Goal: Task Accomplishment & Management: Manage account settings

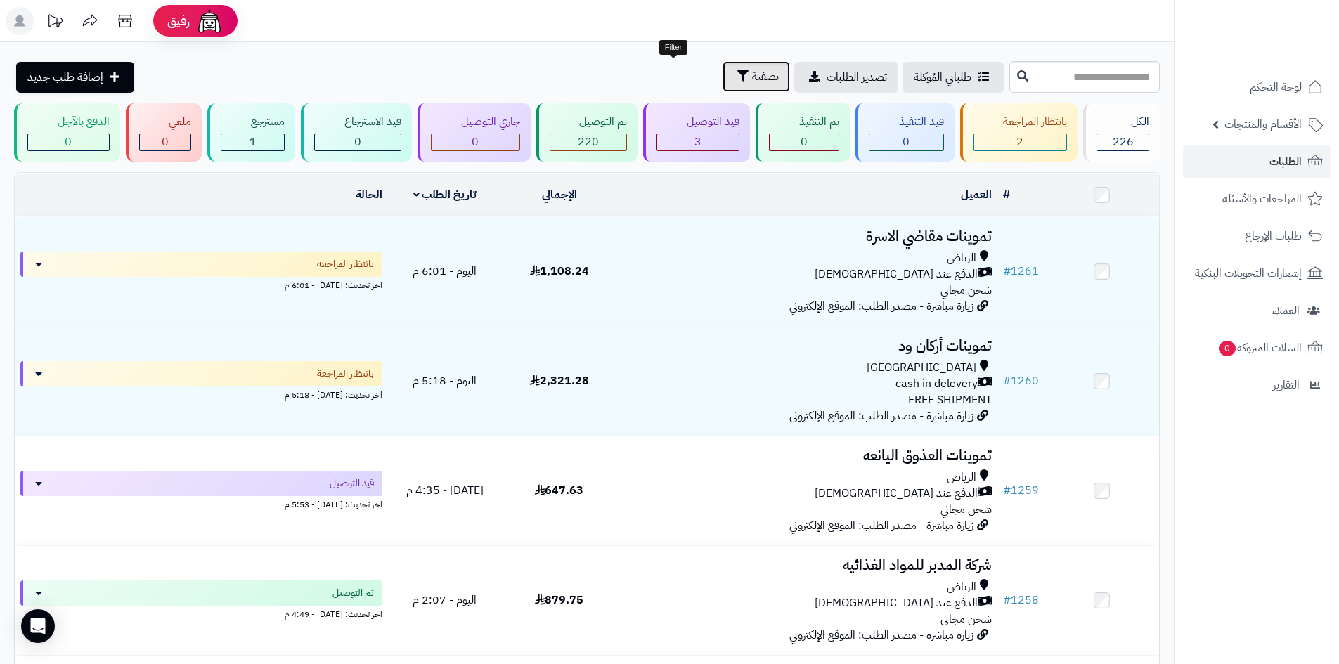
click at [752, 82] on span "تصفية" at bounding box center [765, 76] width 27 height 17
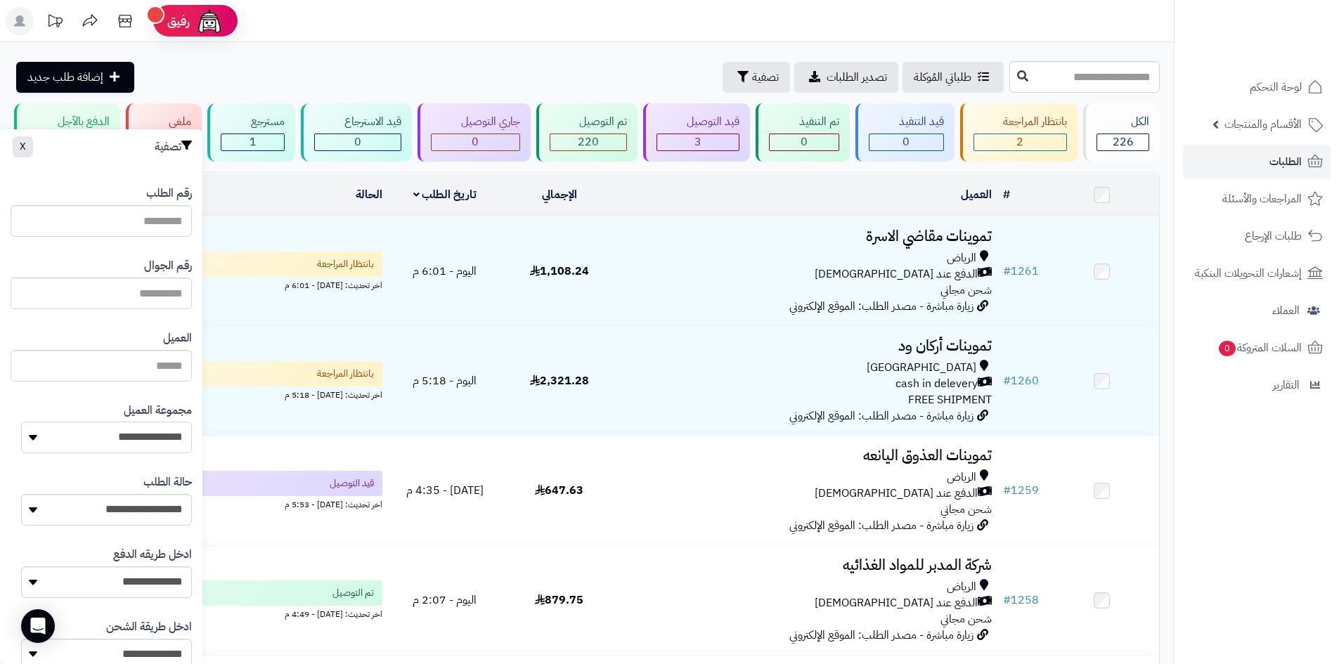
click at [160, 428] on select "**********" at bounding box center [106, 438] width 171 height 32
select select "*"
click at [21, 422] on select "**********" at bounding box center [106, 438] width 171 height 32
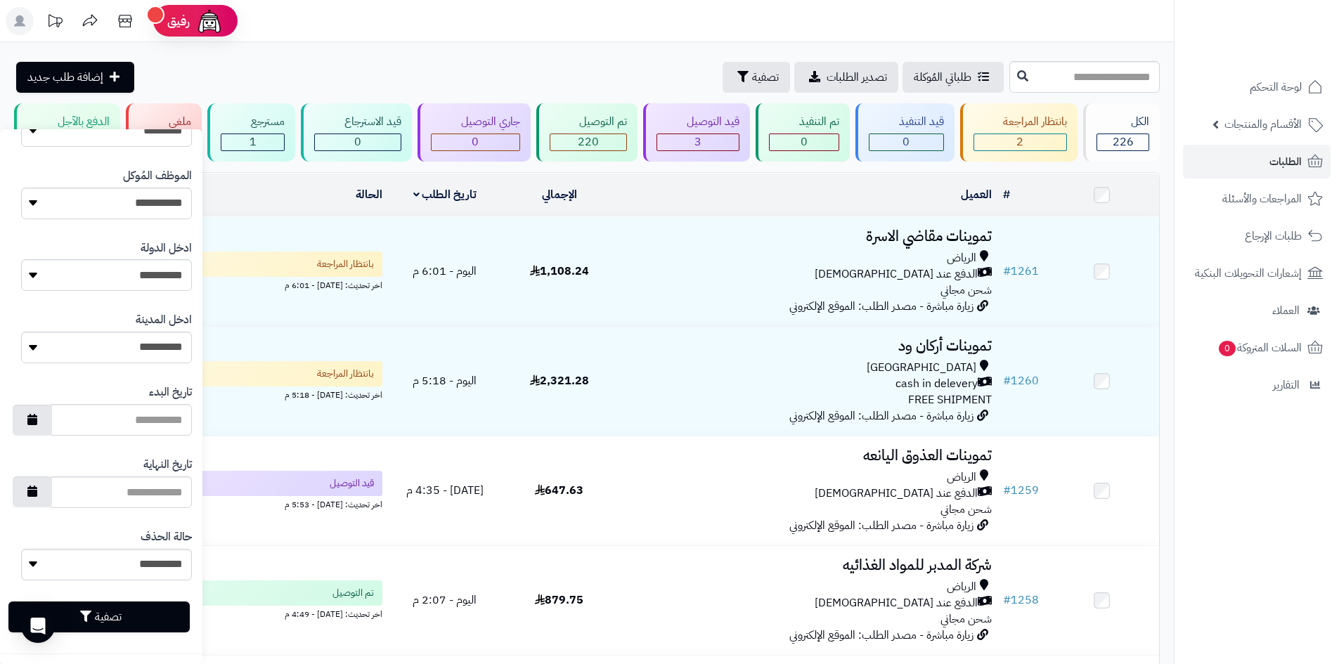
scroll to position [598, 0]
click at [172, 605] on button "تصفية" at bounding box center [98, 615] width 181 height 31
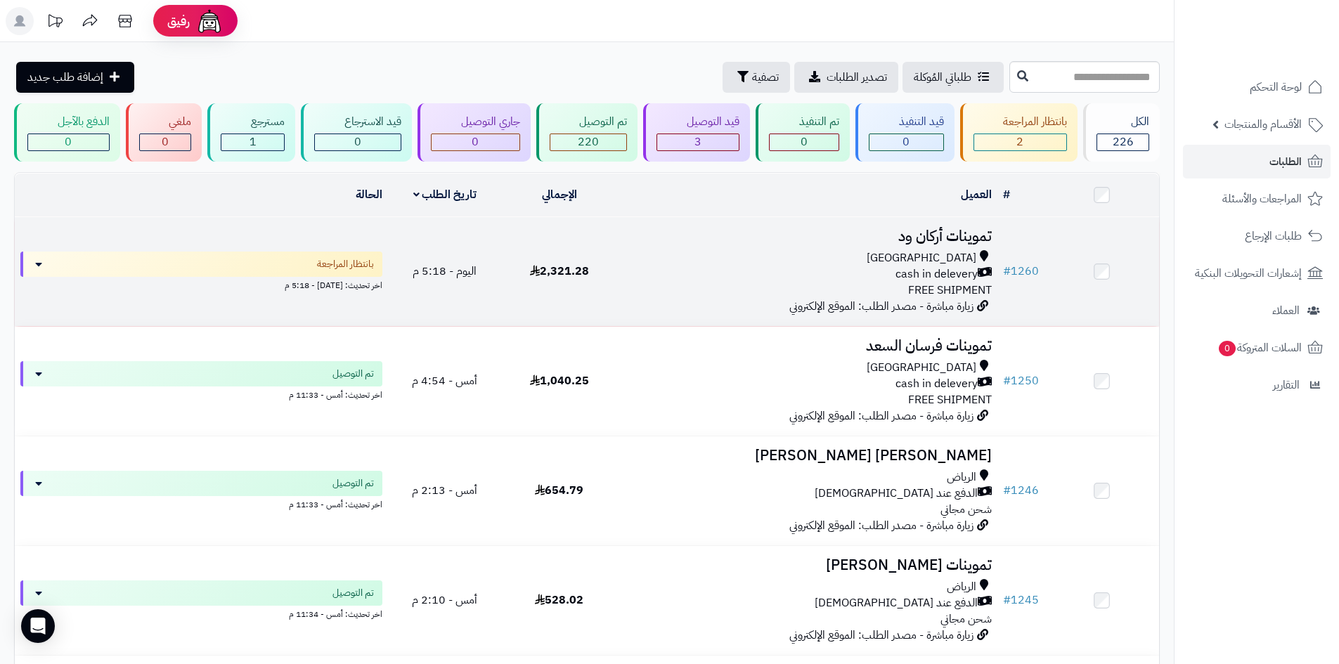
click at [726, 271] on div "cash in delevery" at bounding box center [807, 274] width 370 height 16
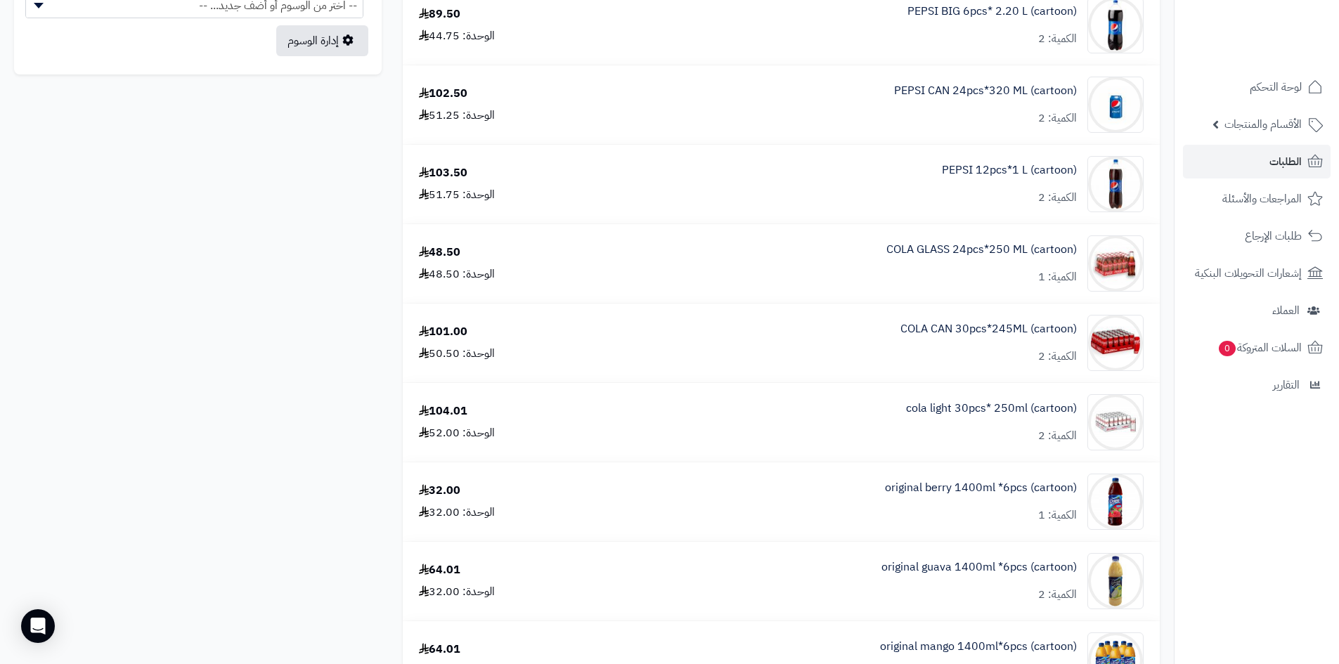
scroll to position [844, 0]
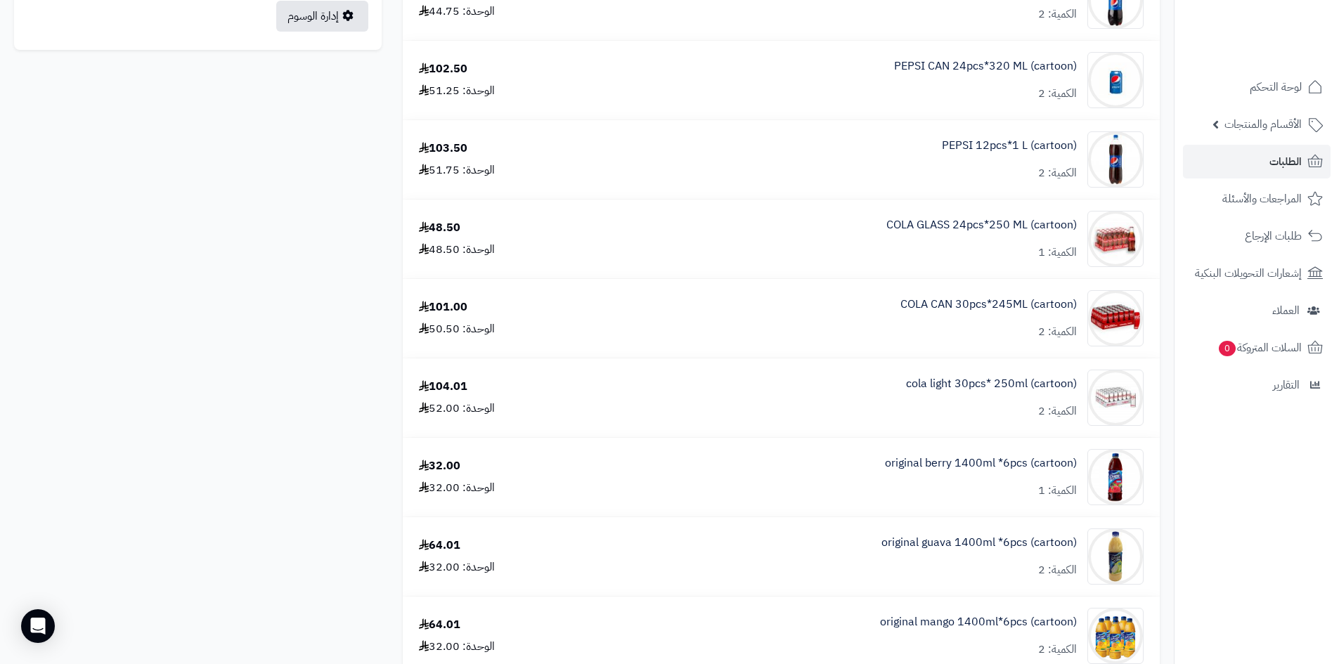
click at [835, 476] on div "original berry 1400ml *6pcs (cartoon) الكمية: 1" at bounding box center [867, 477] width 574 height 56
click at [913, 463] on link "original berry 1400ml *6pcs (cartoon)" at bounding box center [981, 464] width 192 height 16
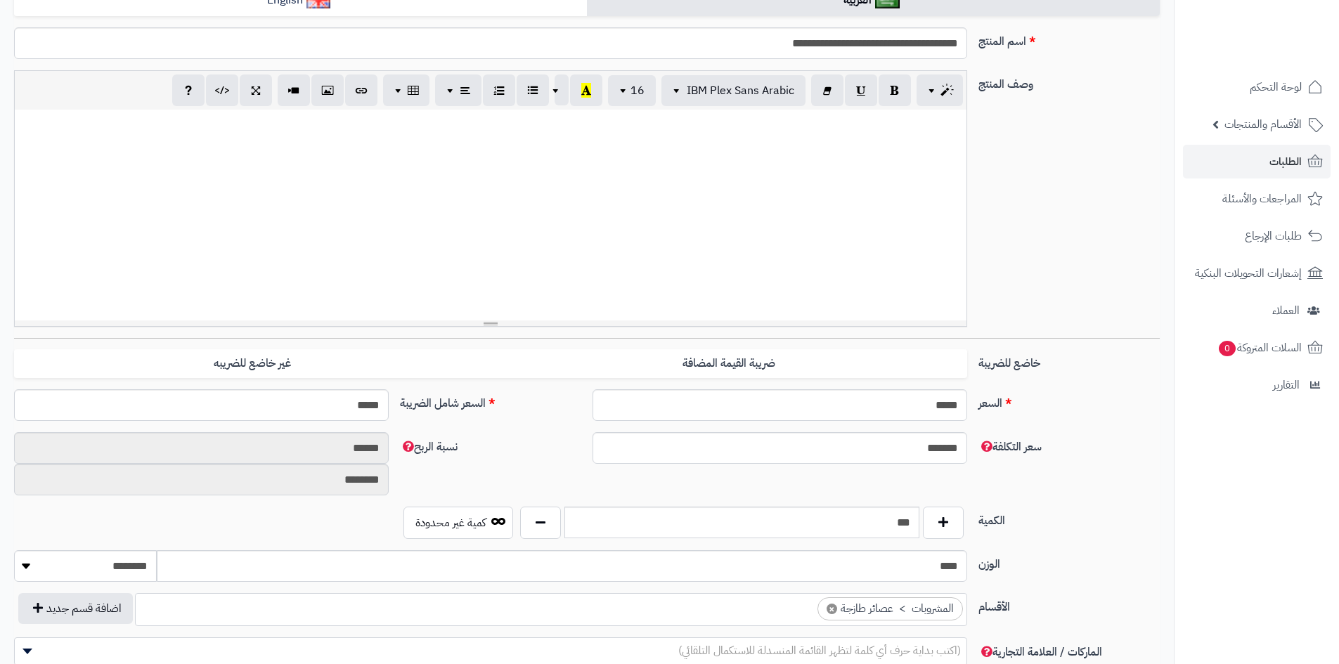
scroll to position [281, 0]
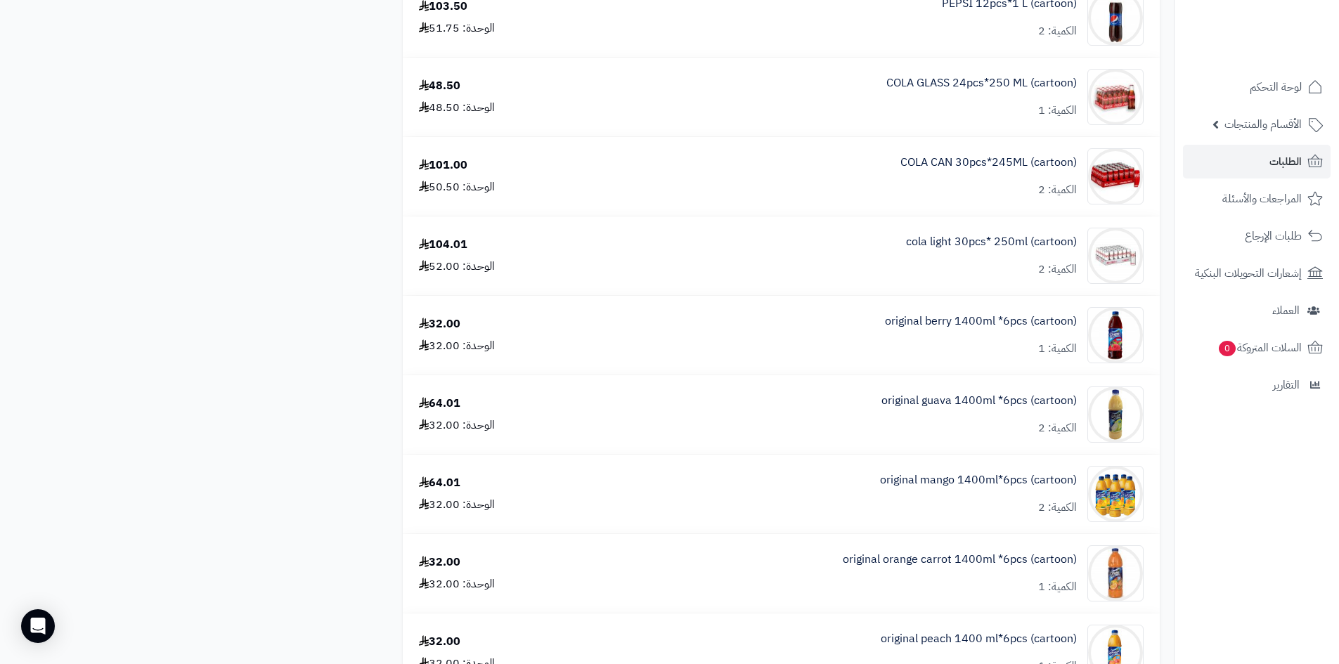
scroll to position [1055, 0]
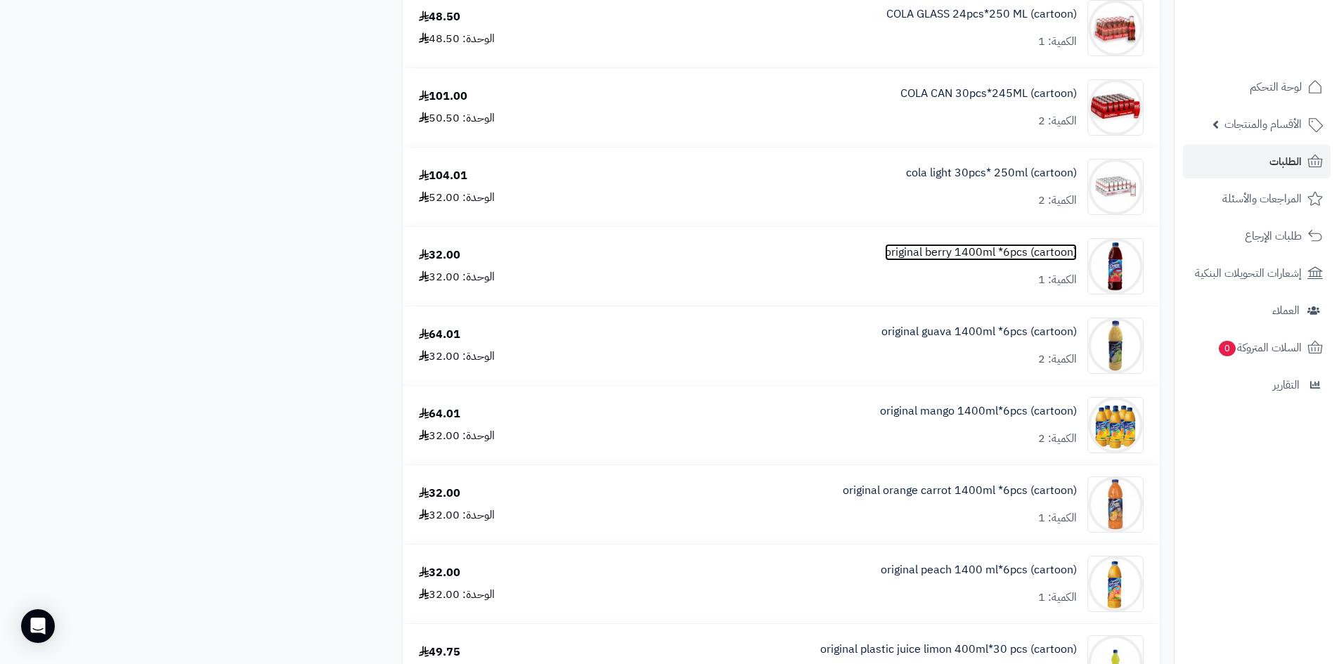
click at [962, 250] on link "original berry 1400ml *6pcs (cartoon)" at bounding box center [981, 253] width 192 height 16
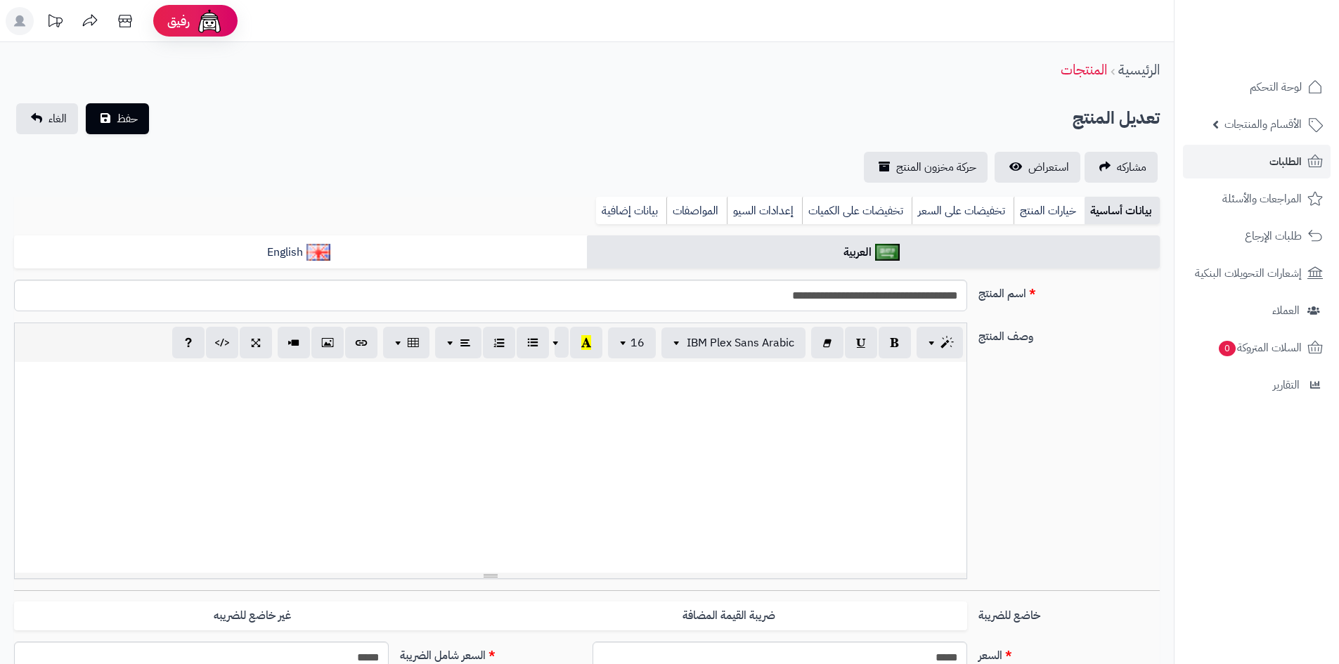
scroll to position [288, 0]
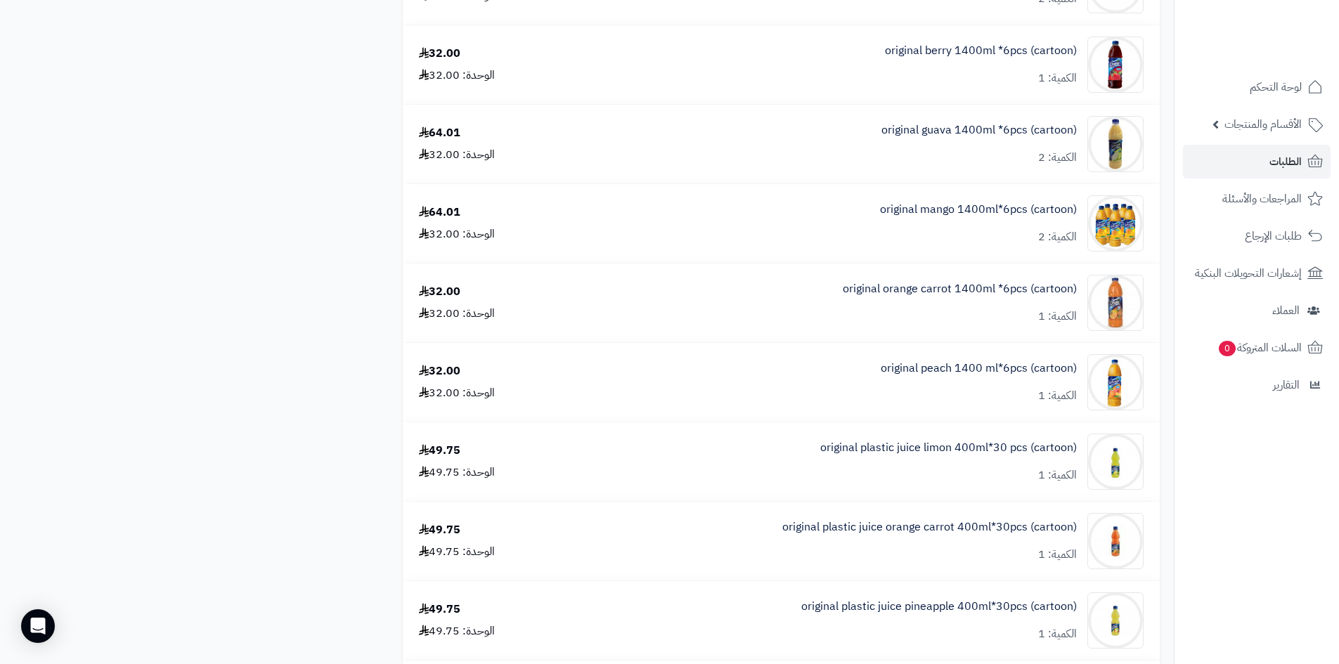
scroll to position [1336, 0]
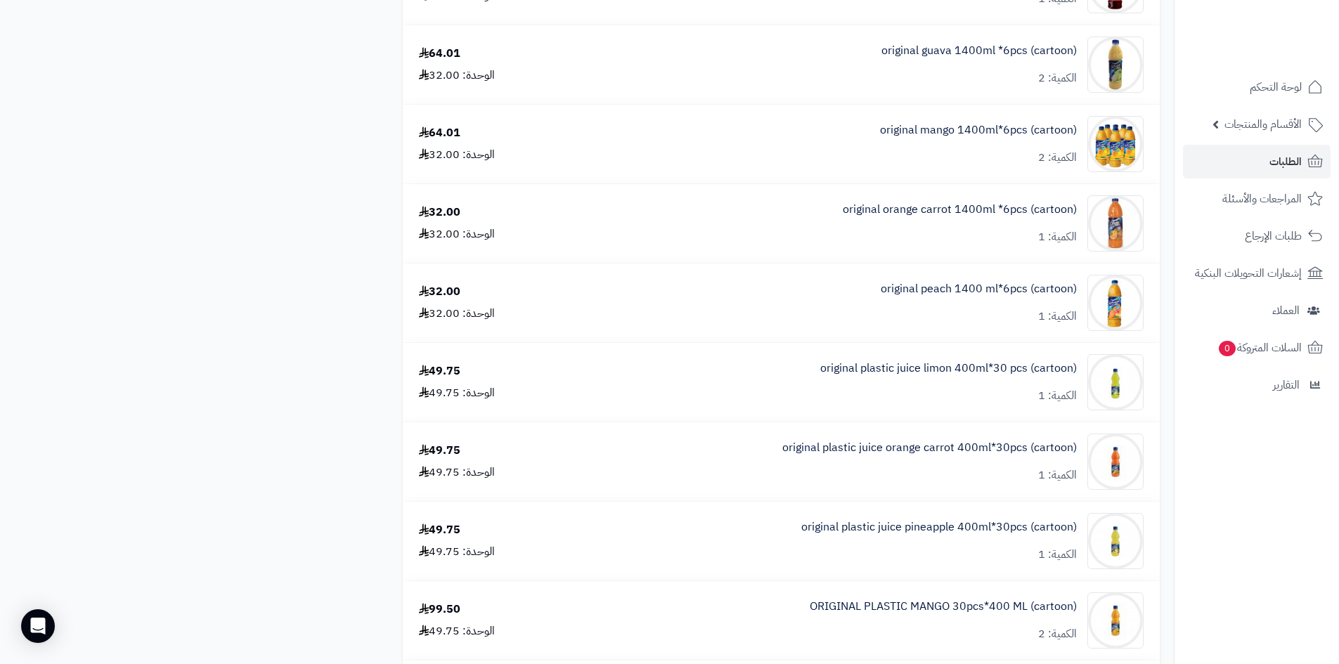
drag, startPoint x: 350, startPoint y: 116, endPoint x: 382, endPoint y: 326, distance: 211.9
click at [384, 330] on div "spark power drink can 24pcs*250 ml (cartoon) الكمية: 2 69.99 الوحدة: 34.99 CODE…" at bounding box center [587, 73] width 1167 height 2480
click at [312, 274] on div "spark power drink can 24pcs*250 ml (cartoon) الكمية: 2 69.99 الوحدة: 34.99 CODE…" at bounding box center [587, 73] width 1167 height 2480
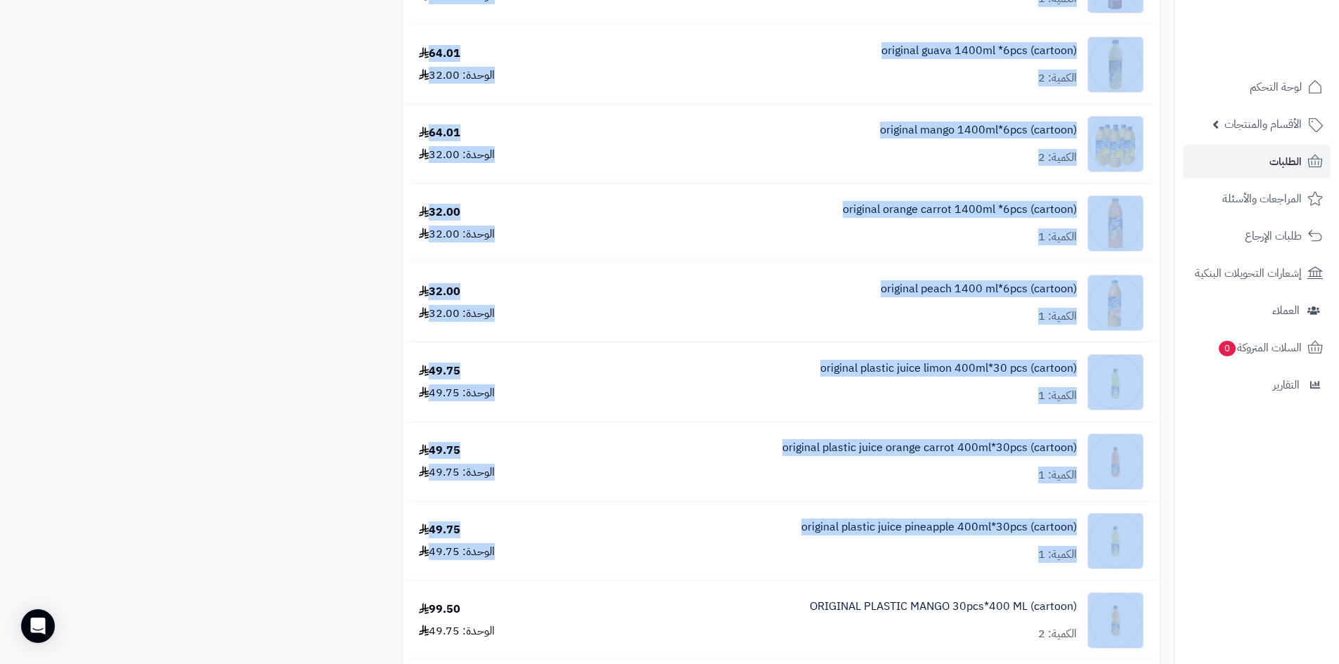
drag, startPoint x: 338, startPoint y: 254, endPoint x: 1095, endPoint y: 599, distance: 831.6
click at [1095, 599] on div "spark power drink can 24pcs*250 ml (cartoon) الكمية: 2 69.99 الوحدة: 34.99 CODE…" at bounding box center [587, 73] width 1167 height 2480
click at [237, 313] on div "spark power drink can 24pcs*250 ml (cartoon) الكمية: 2 69.99 الوحدة: 34.99 CODE…" at bounding box center [587, 73] width 1167 height 2480
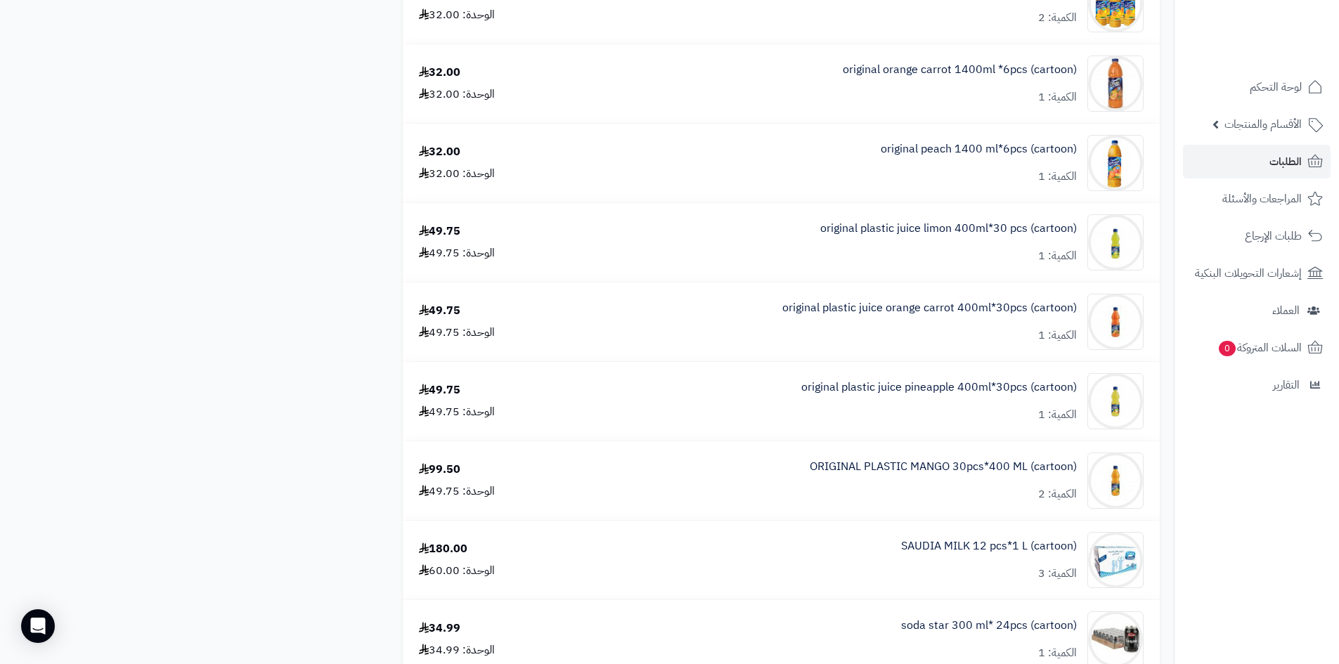
drag, startPoint x: 326, startPoint y: 217, endPoint x: 1196, endPoint y: 676, distance: 983.9
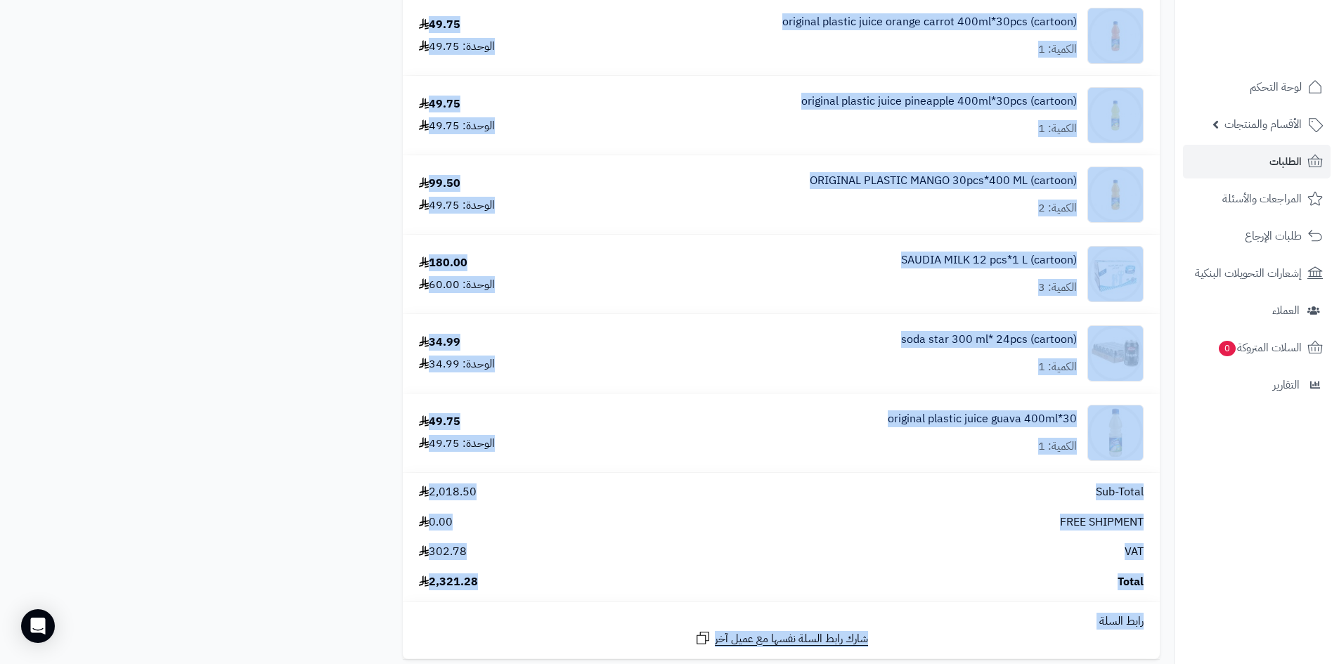
scroll to position [2083, 0]
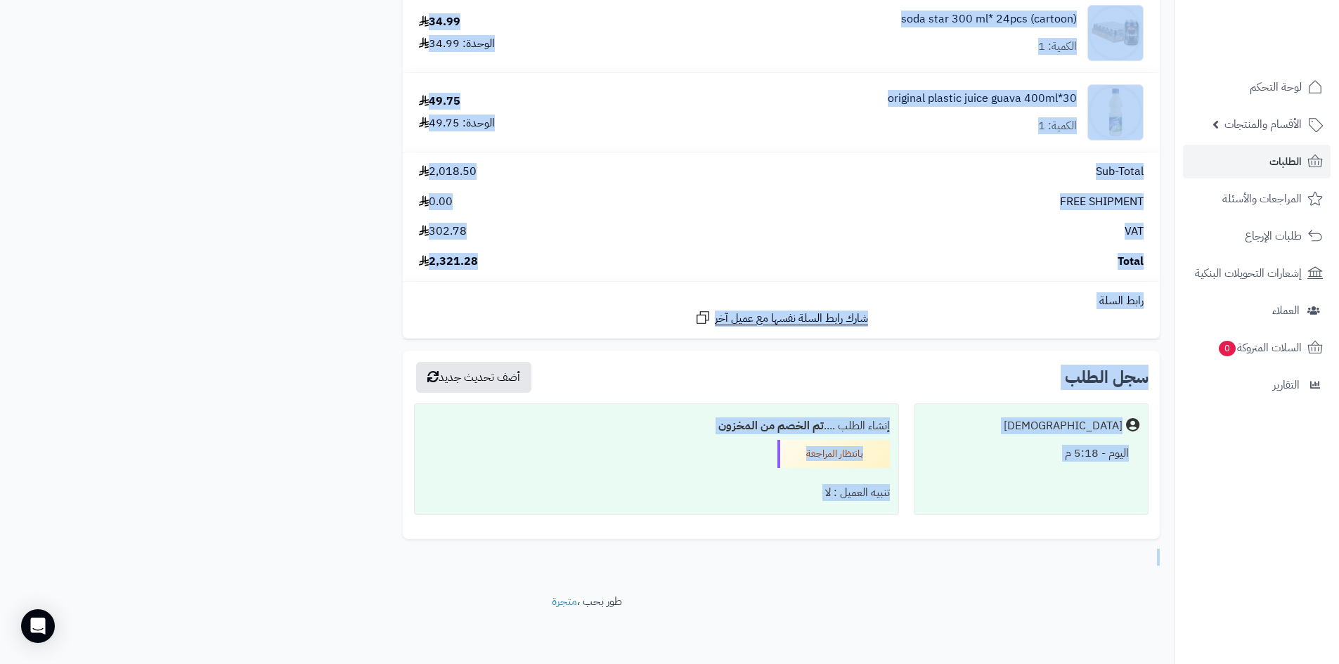
drag, startPoint x: 242, startPoint y: 202, endPoint x: 1316, endPoint y: 698, distance: 1183.2
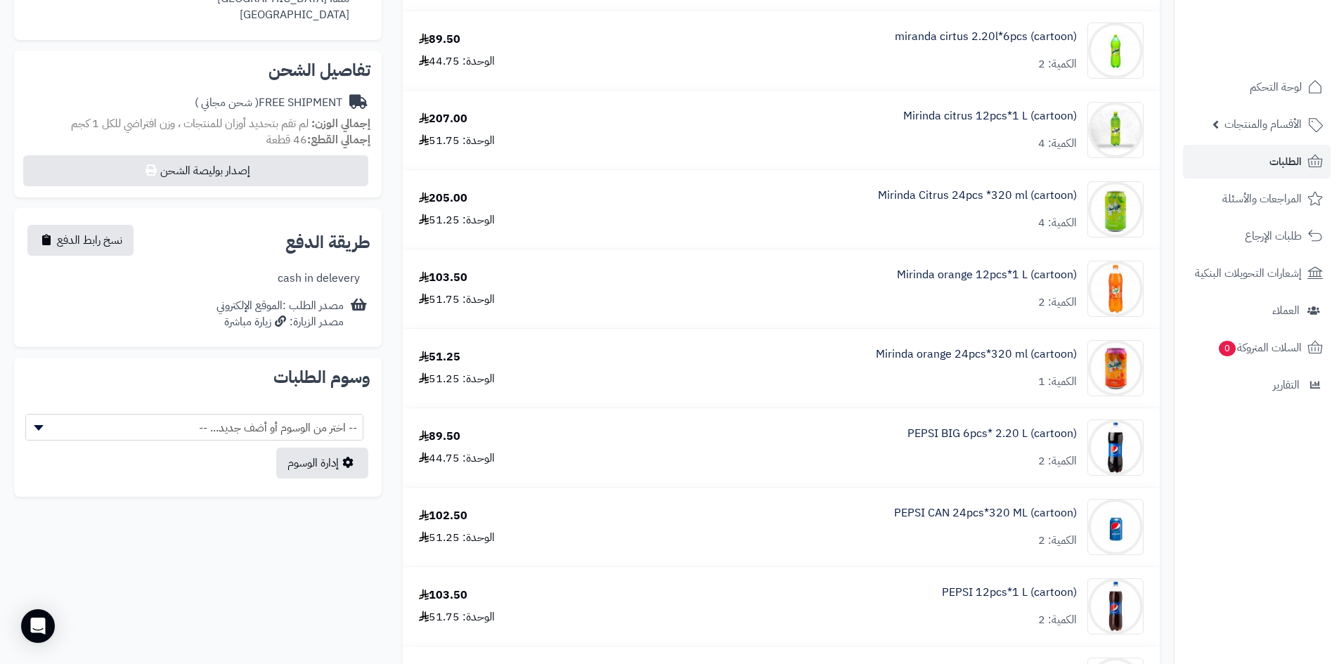
scroll to position [395, 0]
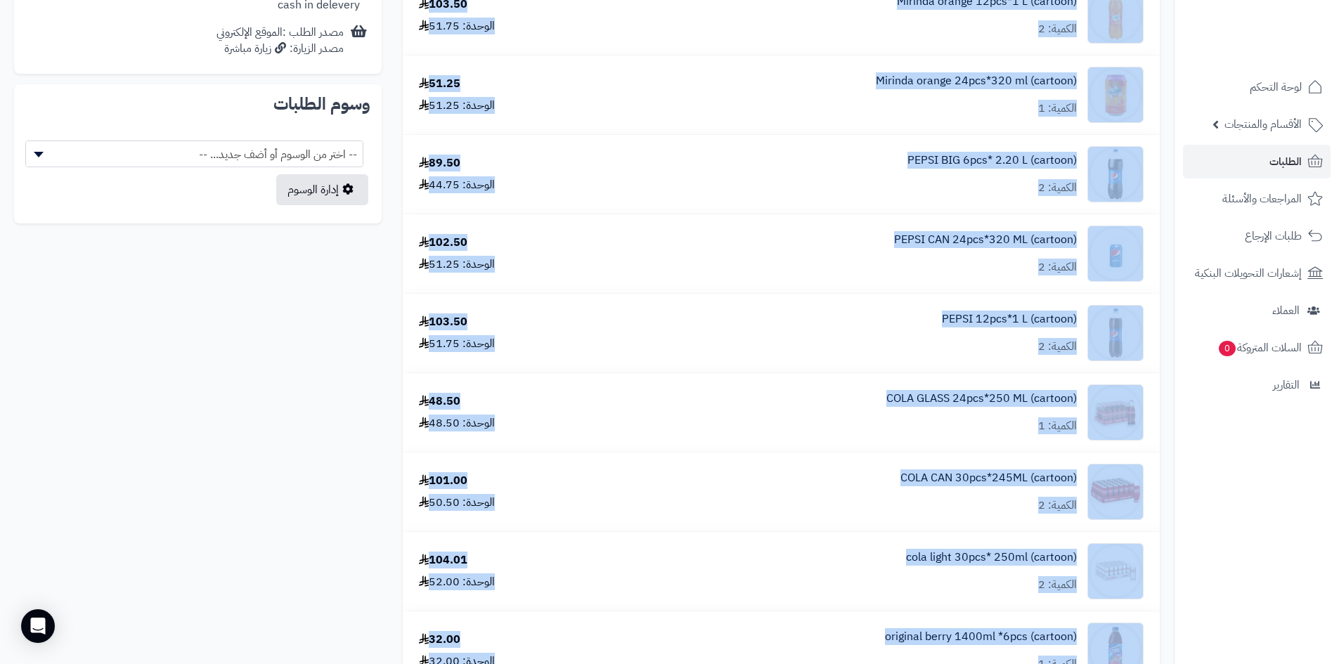
drag, startPoint x: 397, startPoint y: 21, endPoint x: 1022, endPoint y: 626, distance: 869.2
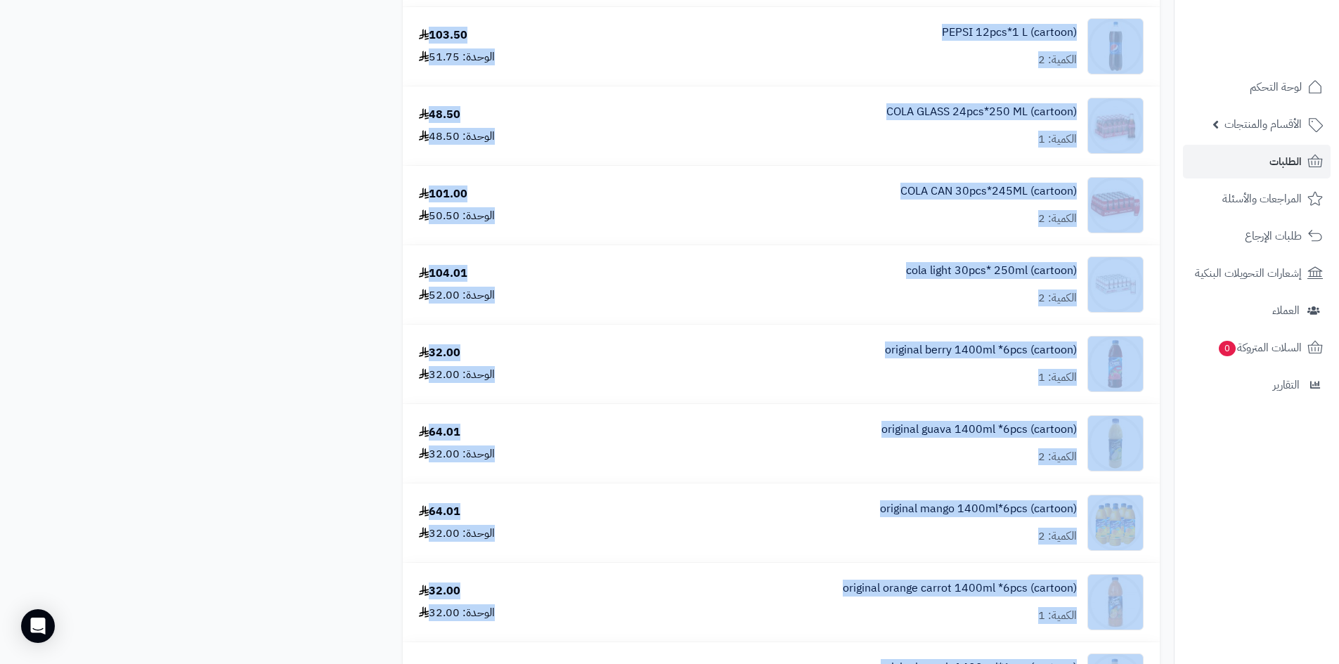
click at [178, 287] on div "spark power drink can 24pcs*250 ml (cartoon) الكمية: 2 69.99 الوحدة: 34.99 CODE…" at bounding box center [587, 452] width 1167 height 2480
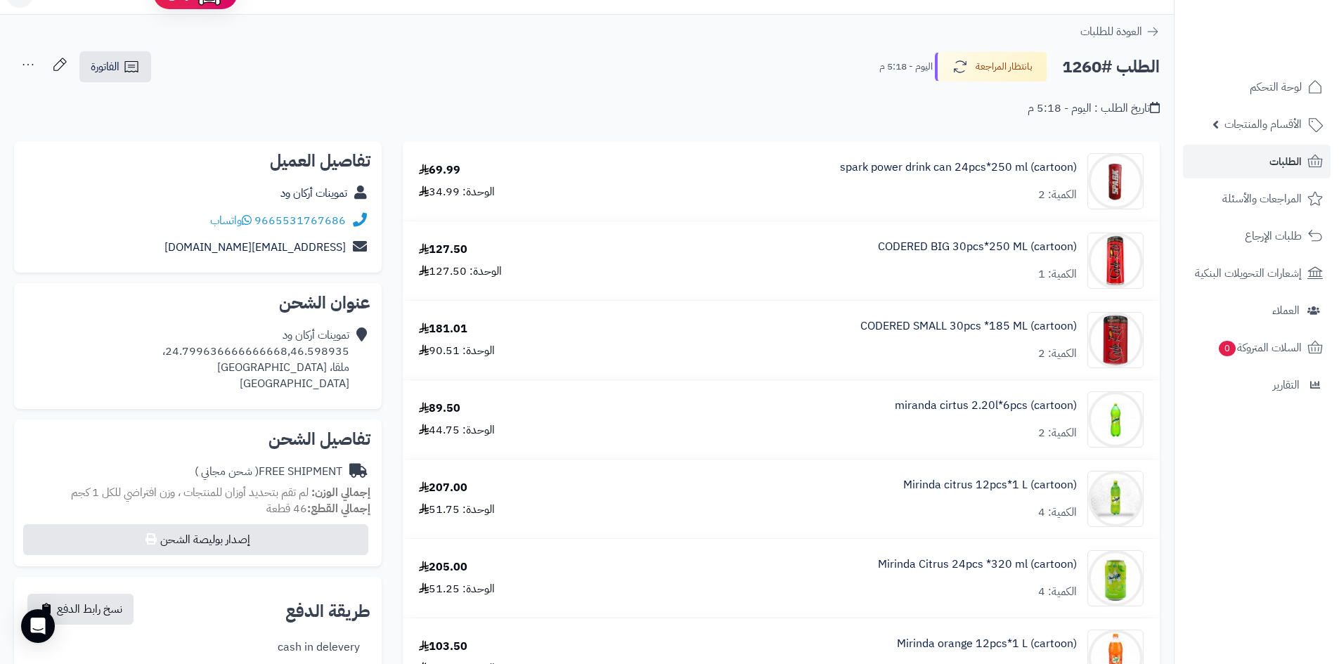
scroll to position [0, 0]
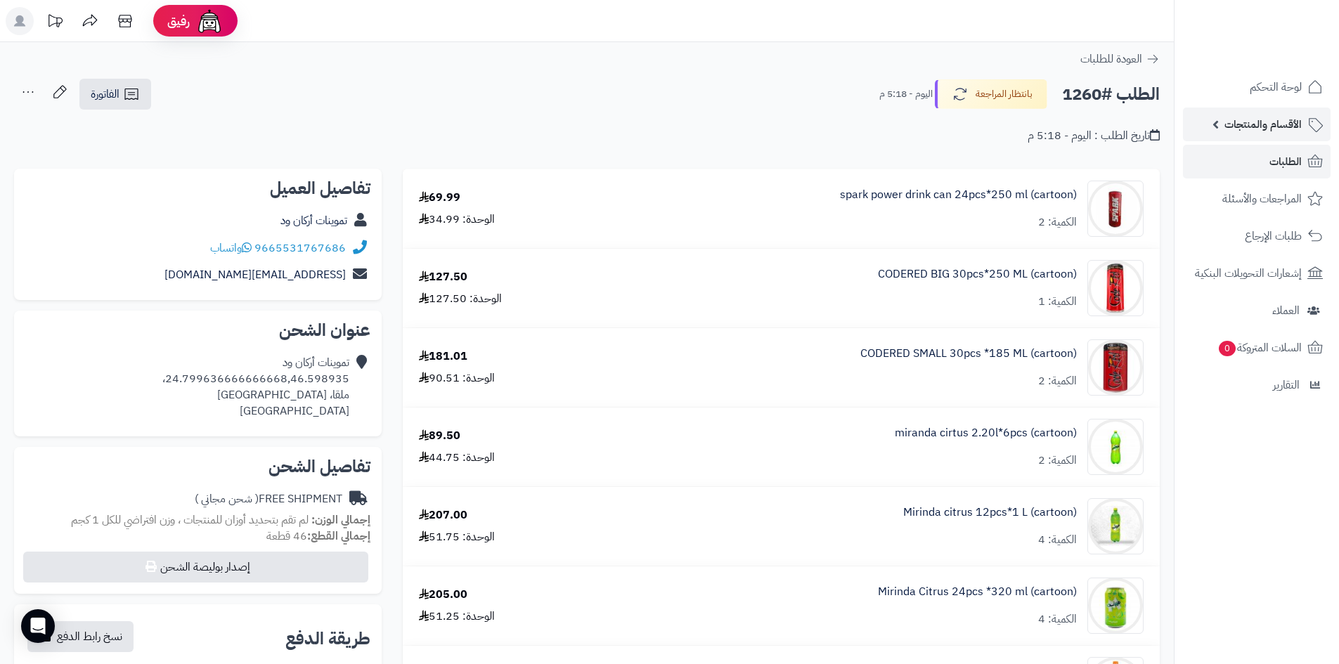
click at [1254, 129] on span "الأقسام والمنتجات" at bounding box center [1263, 125] width 77 height 20
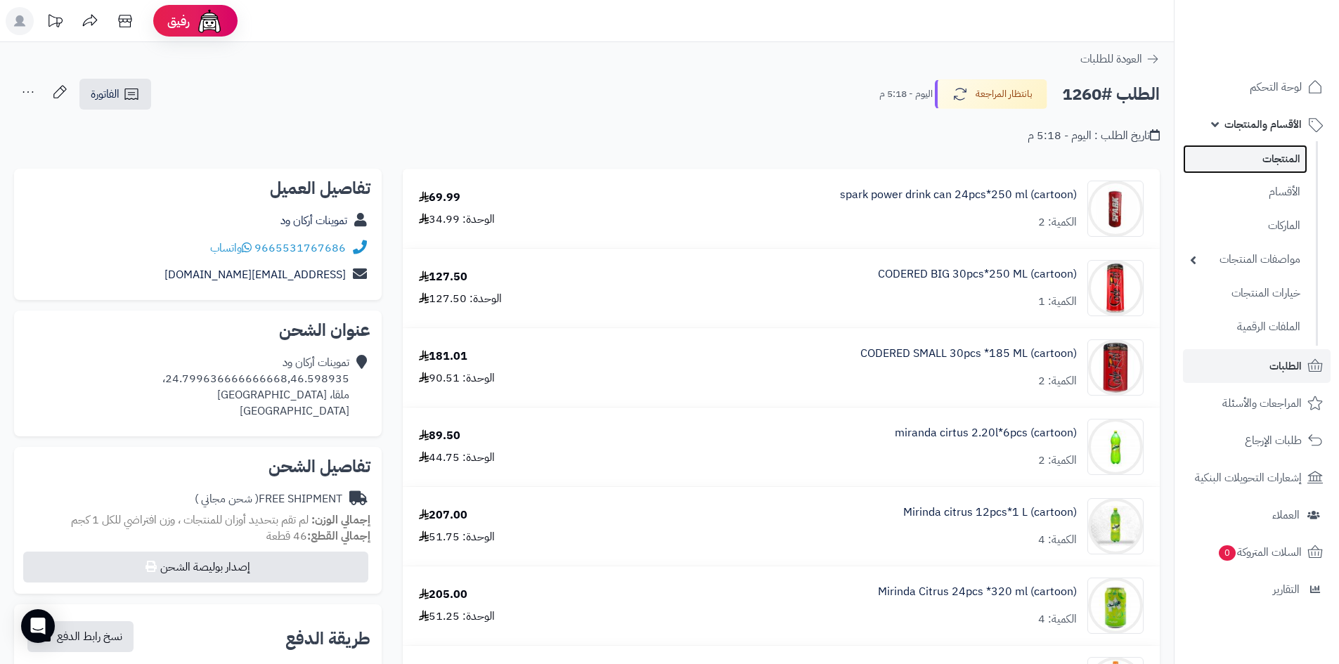
click at [1262, 158] on link "المنتجات" at bounding box center [1245, 159] width 124 height 29
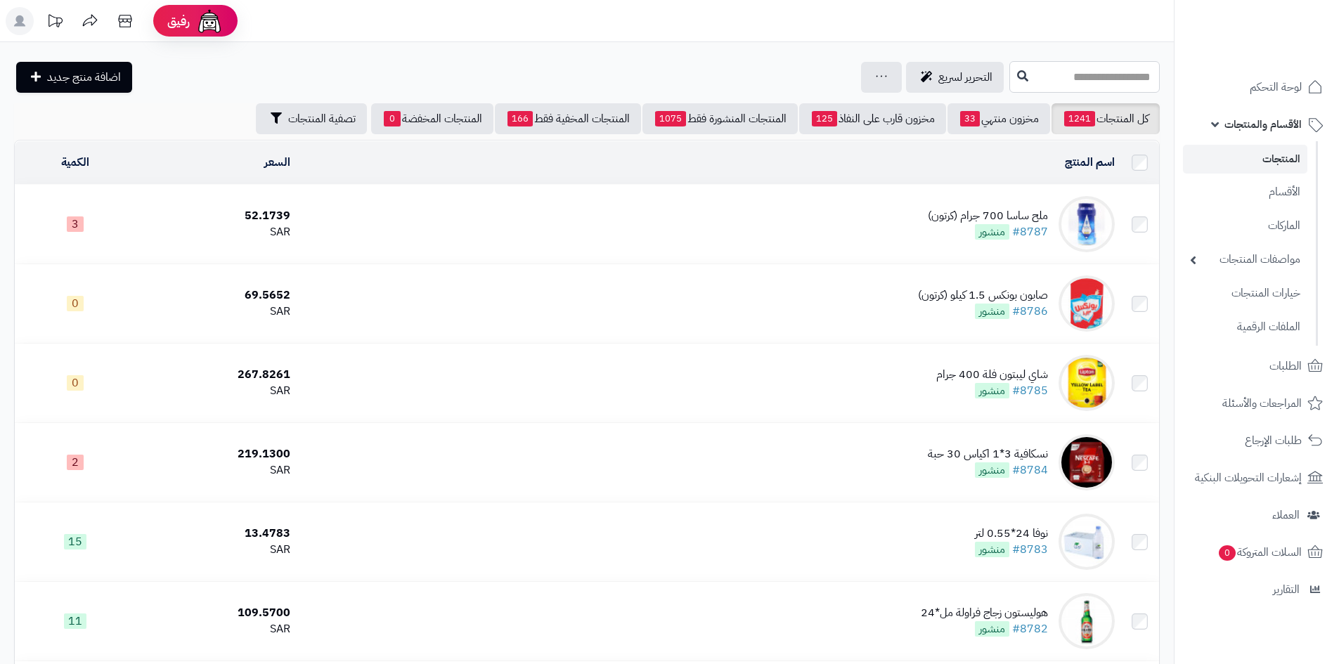
click at [1010, 70] on input "text" at bounding box center [1085, 77] width 150 height 32
type input "*"
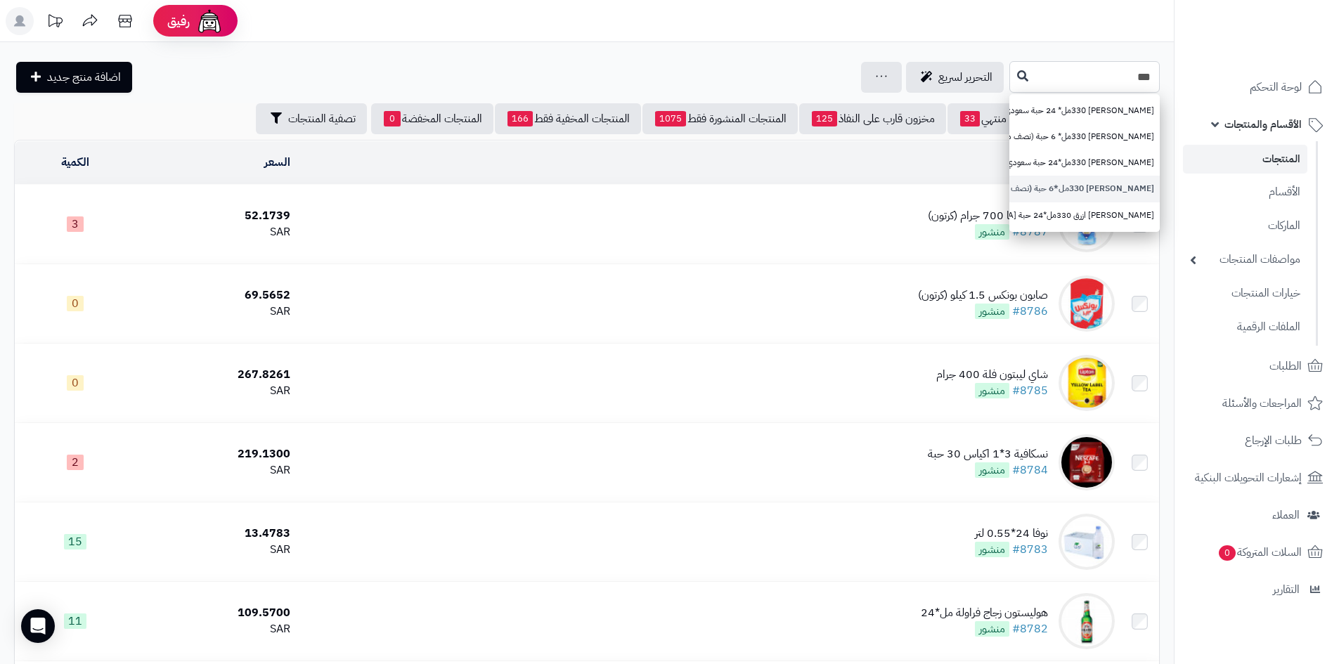
type input "***"
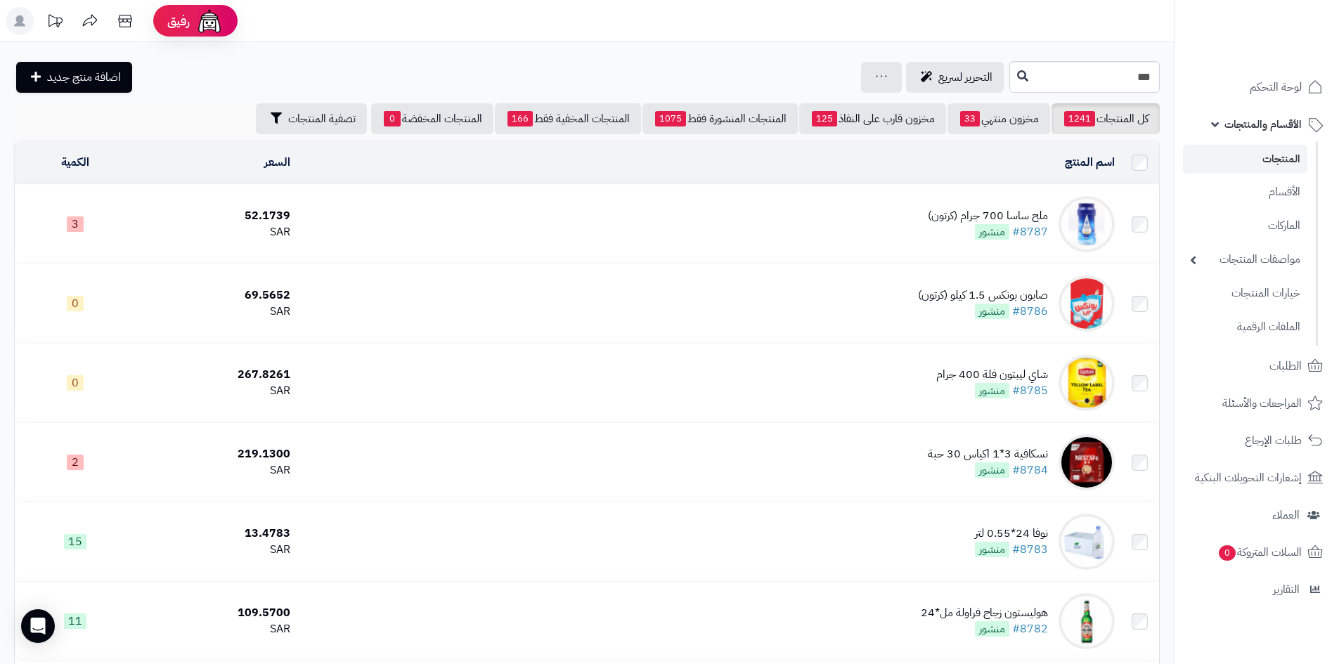
drag, startPoint x: 1044, startPoint y: 196, endPoint x: 1125, endPoint y: 18, distance: 196.0
click at [1093, 70] on input "***" at bounding box center [1085, 77] width 150 height 32
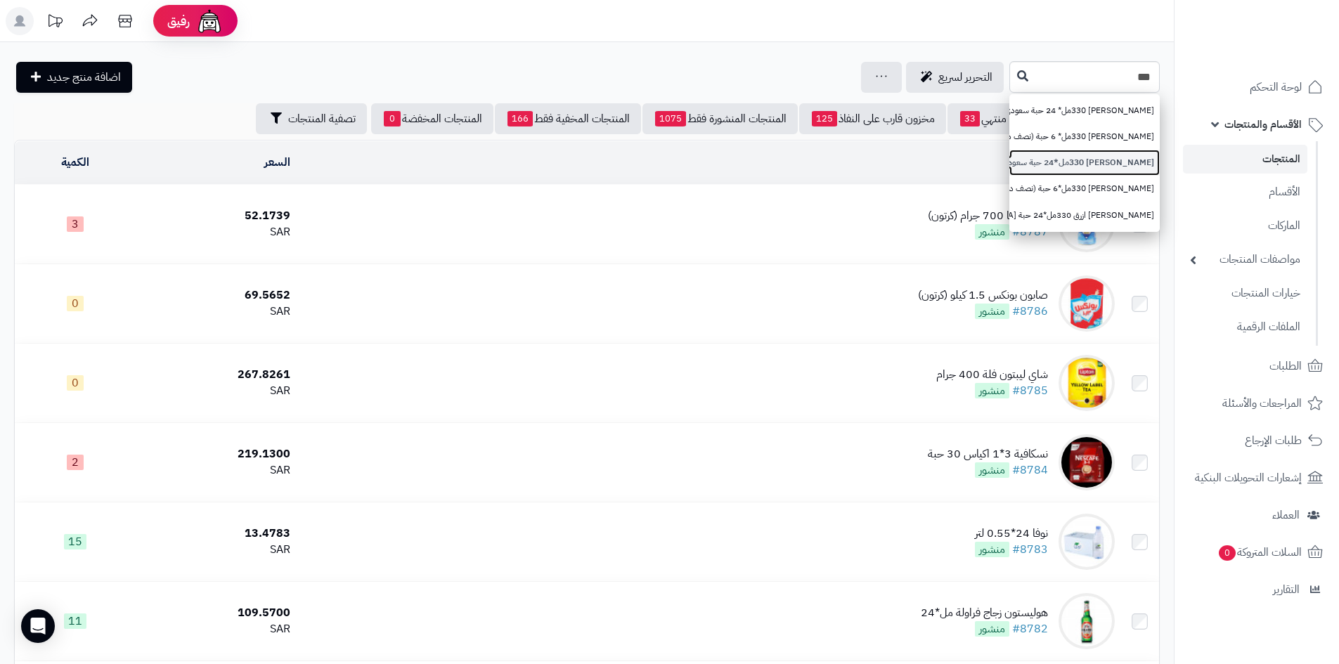
click at [1046, 154] on link "[PERSON_NAME] 330مل*24 حبة سعودي (كرتون)" at bounding box center [1085, 163] width 150 height 26
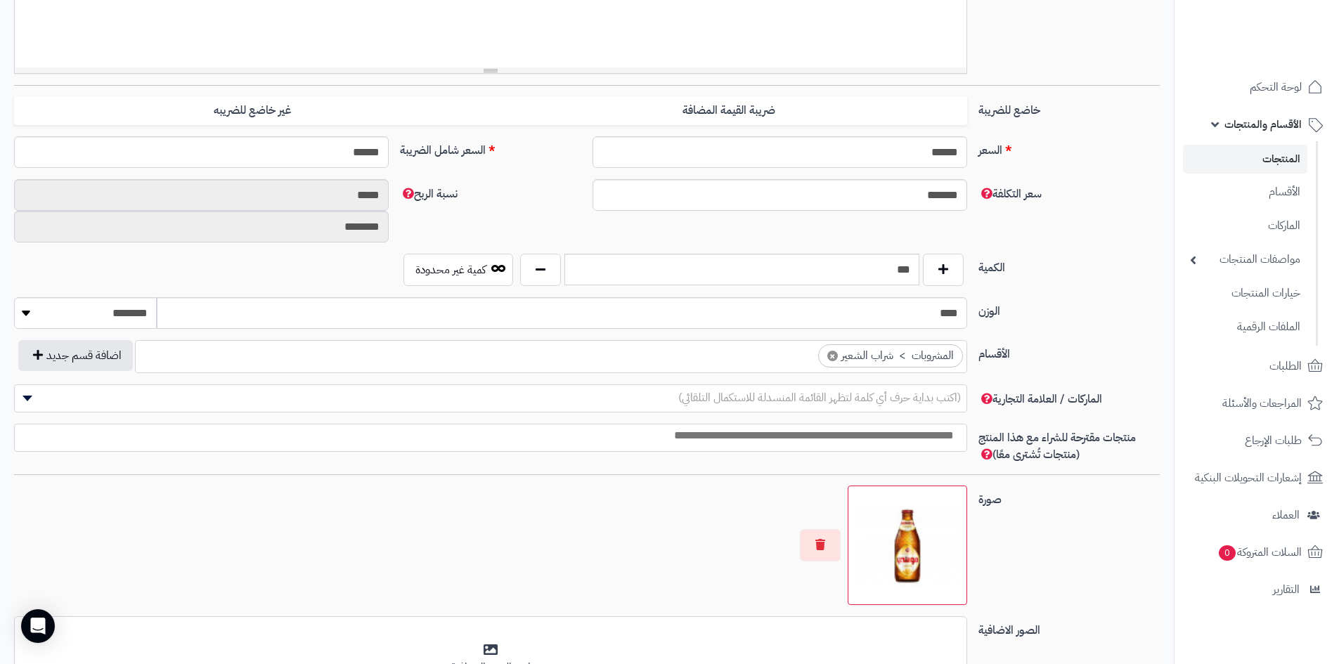
scroll to position [492, 0]
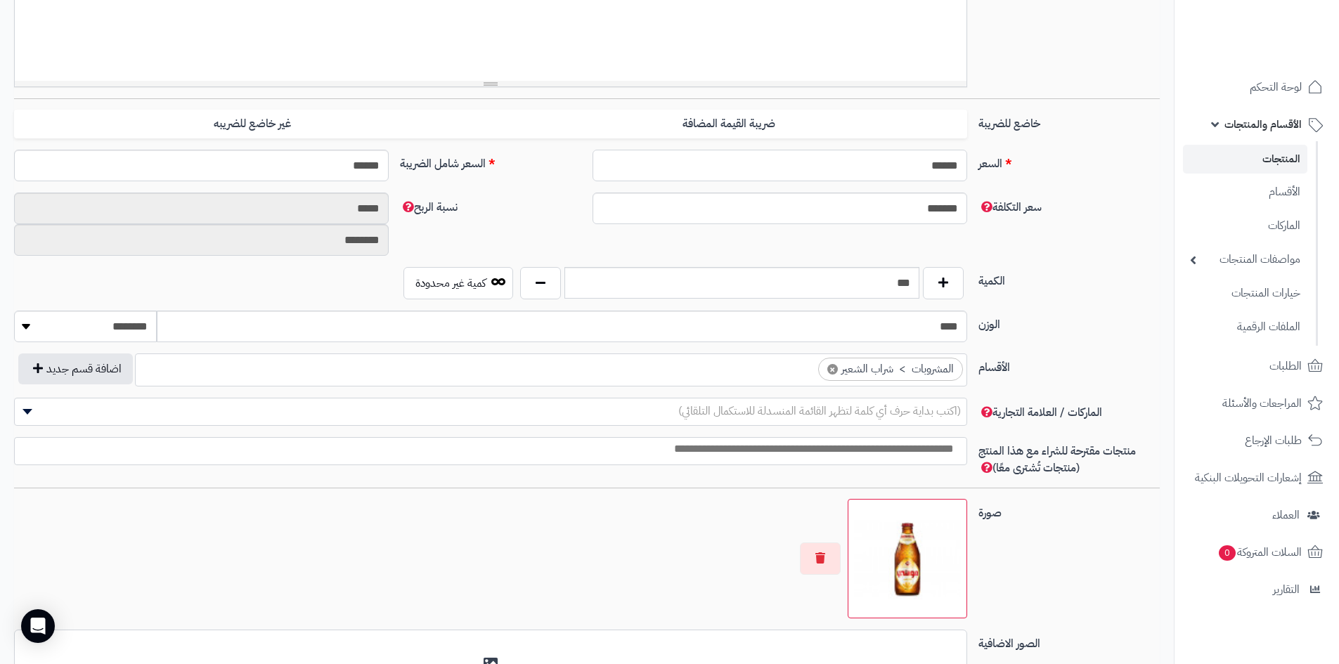
drag, startPoint x: 900, startPoint y: 168, endPoint x: 1174, endPoint y: 198, distance: 275.1
click at [1083, 199] on div "**********" at bounding box center [587, 281] width 1146 height 1077
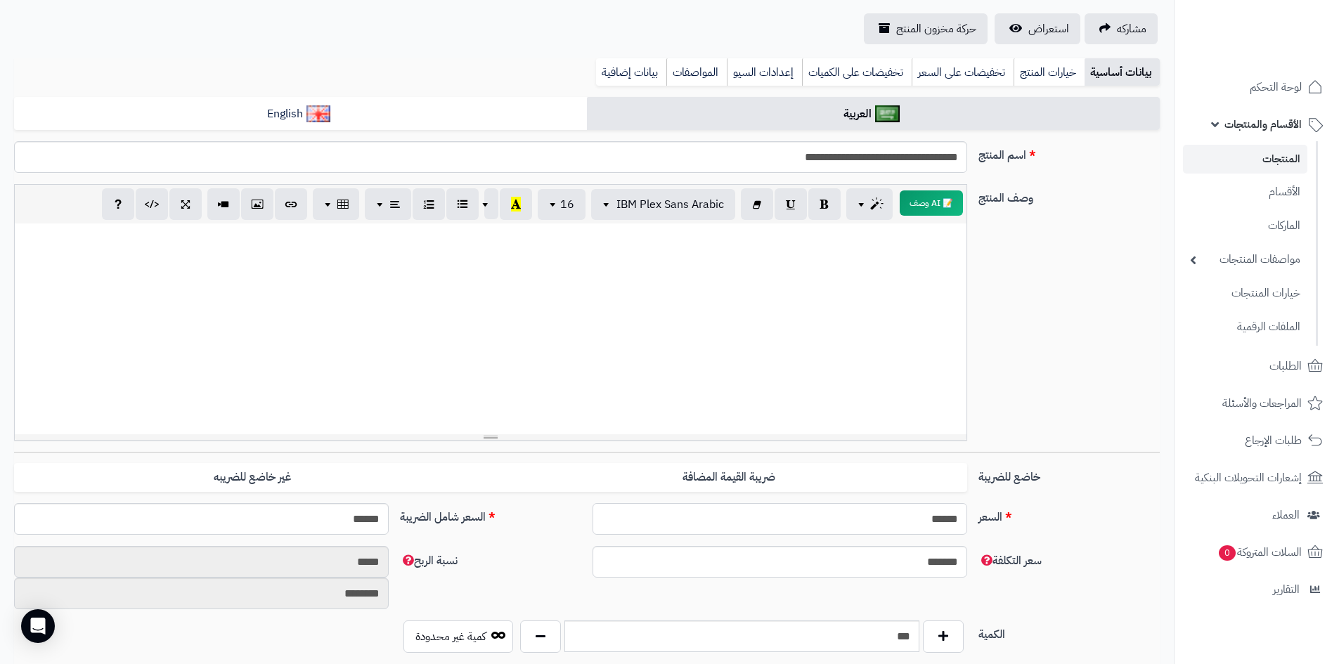
scroll to position [281, 0]
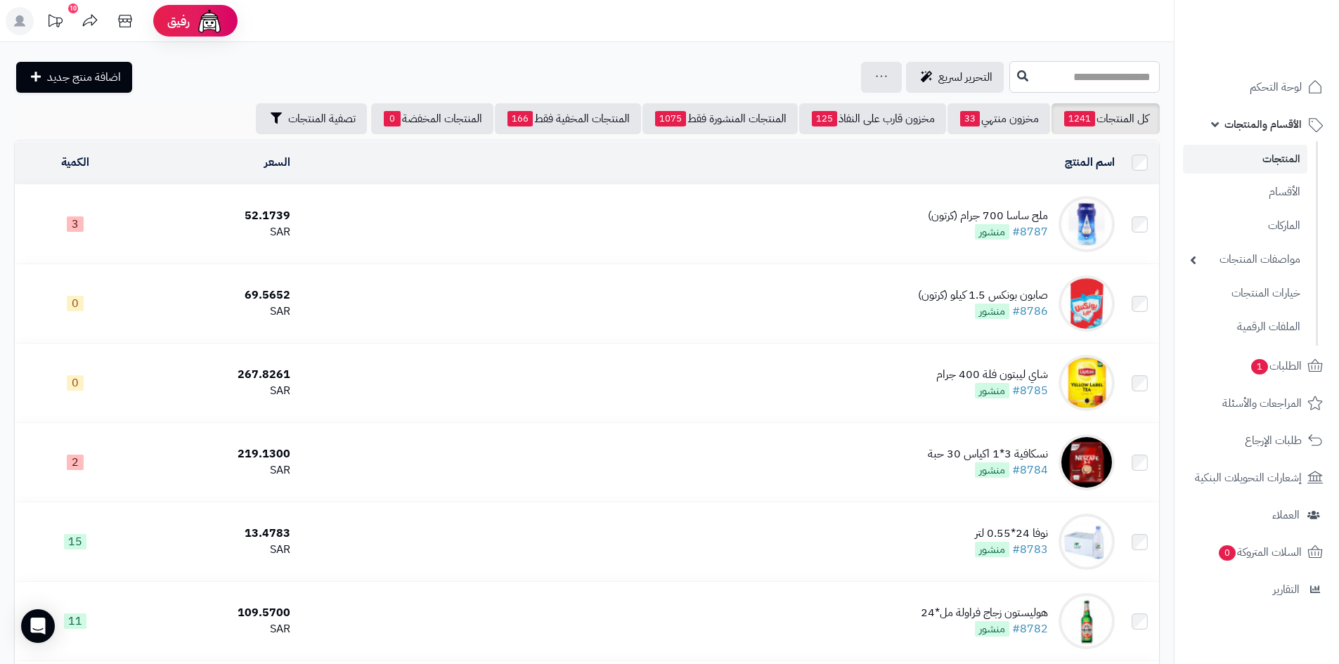
click at [1015, 84] on input "text" at bounding box center [1085, 77] width 150 height 32
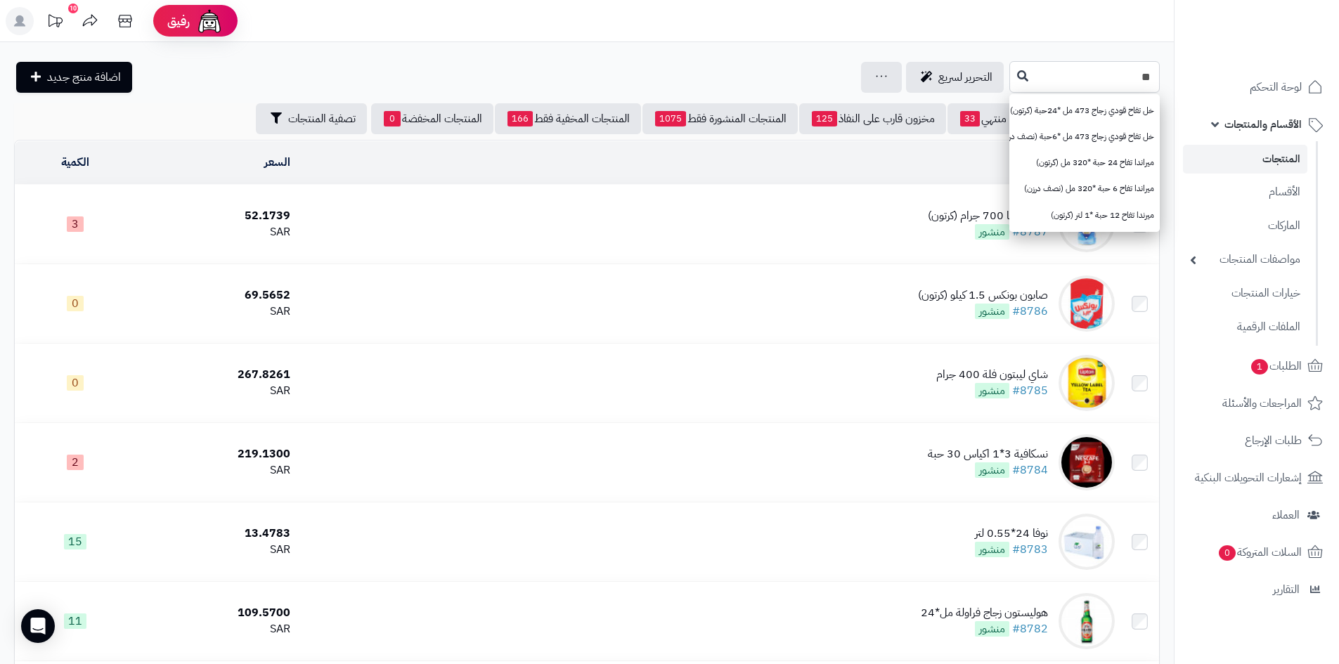
type input "*"
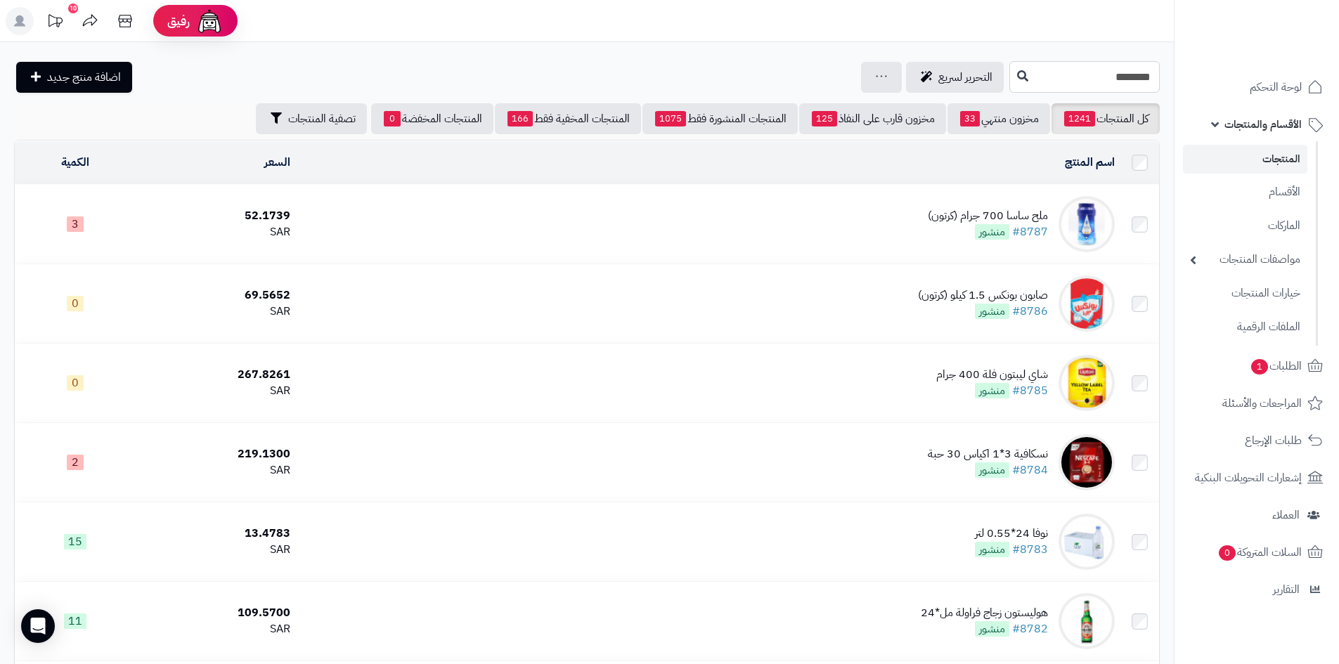
type input "******"
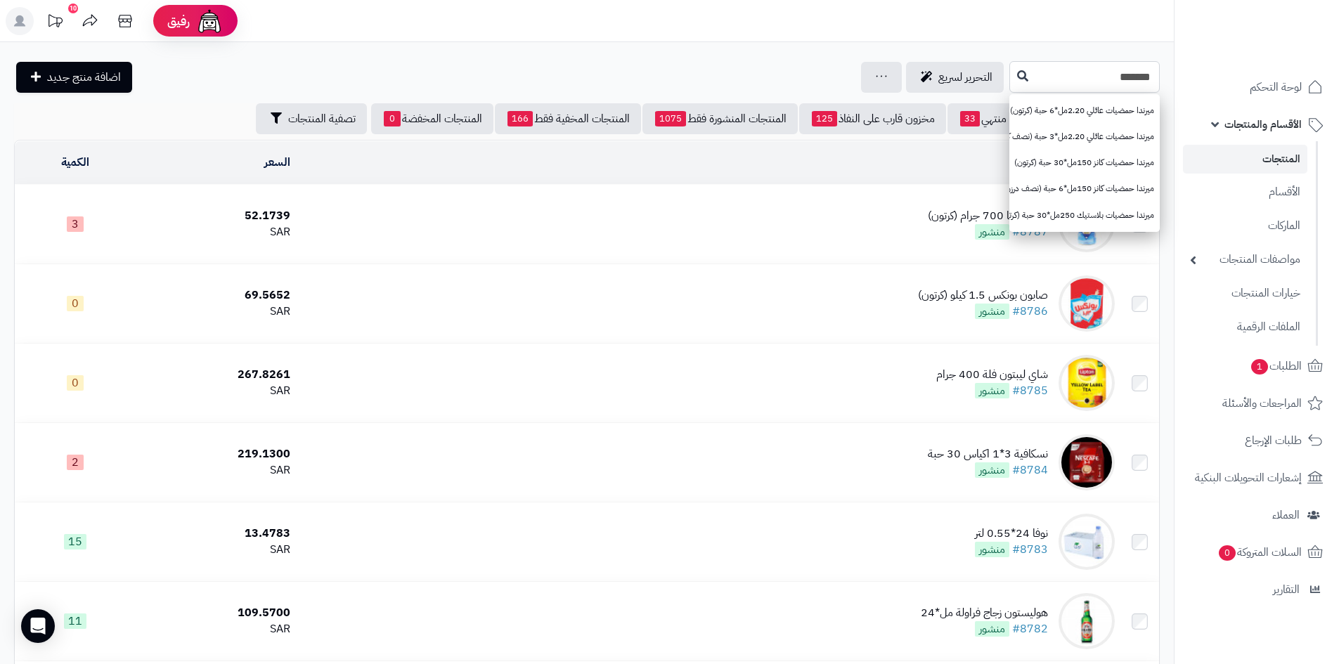
drag, startPoint x: 1114, startPoint y: 81, endPoint x: 1168, endPoint y: 77, distance: 54.3
click at [1168, 77] on div "****** ميرندا حمضيات عائلي 2.20مل*6 حبة (كرتون) ميرندا حمضيات عائلي 2.20مل*3 حب…" at bounding box center [587, 77] width 1174 height 32
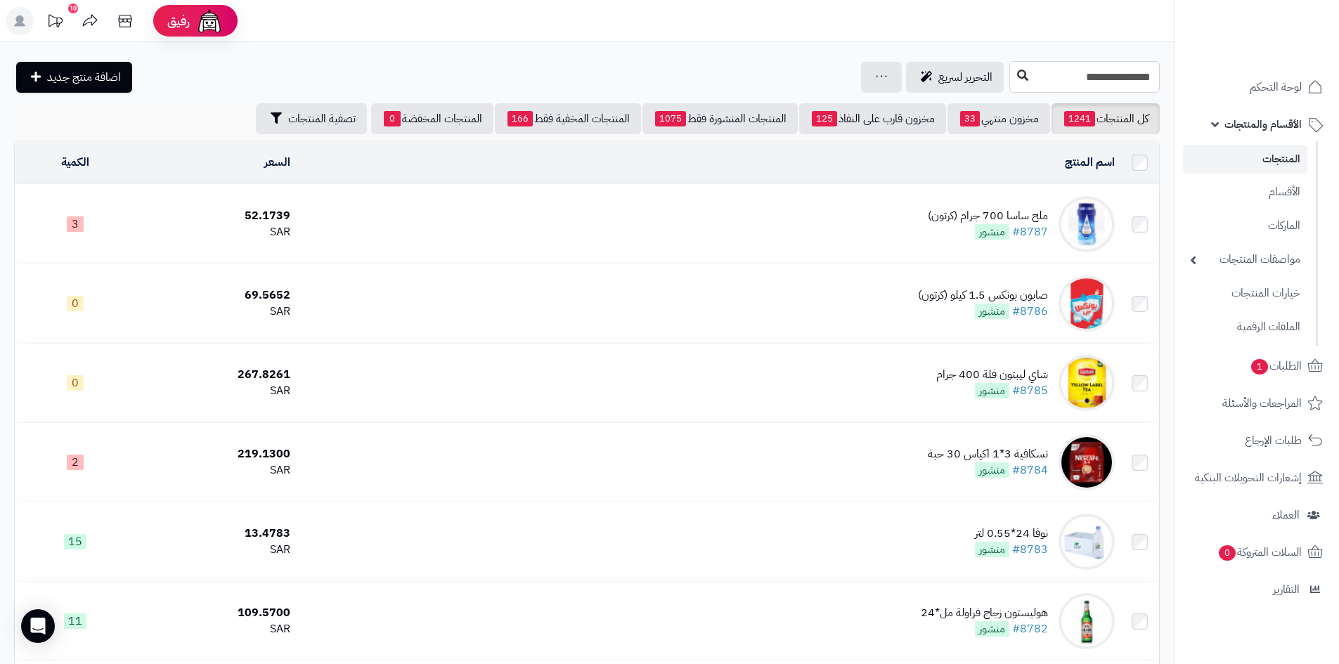
click at [1010, 74] on input "**********" at bounding box center [1085, 77] width 150 height 32
type input "**********"
click at [1013, 74] on button at bounding box center [1023, 76] width 21 height 27
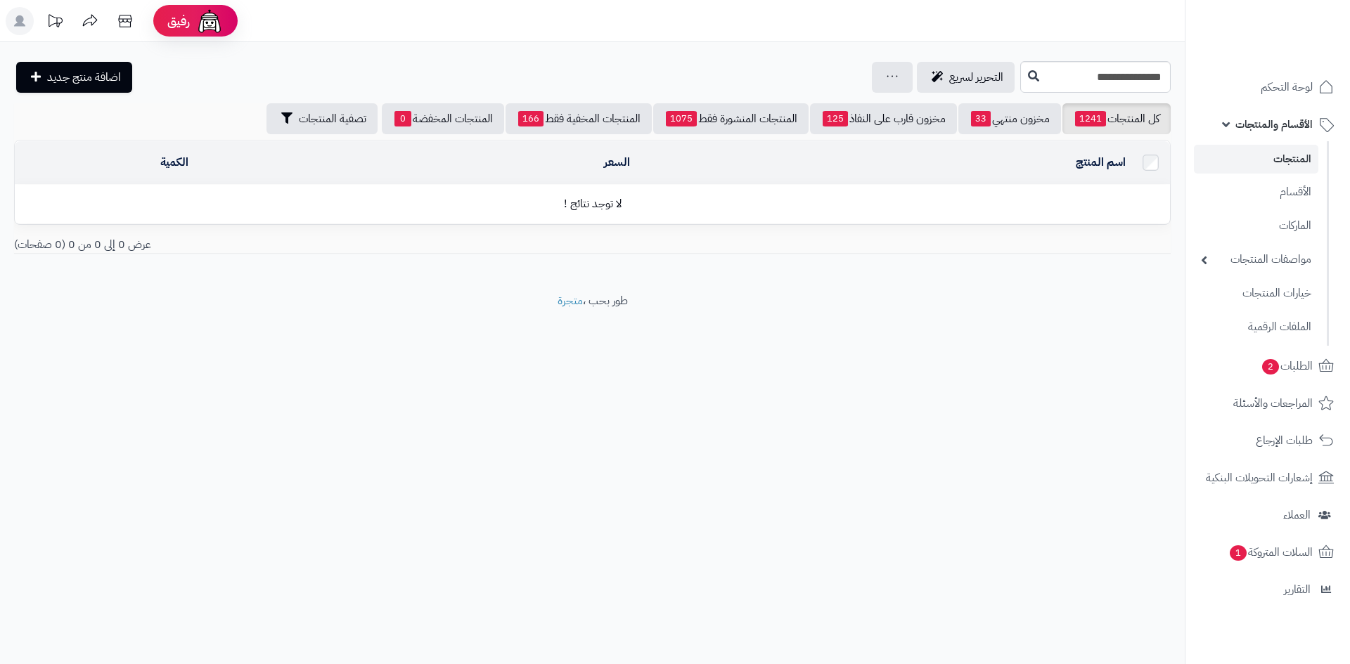
click at [1290, 160] on link "المنتجات" at bounding box center [1256, 159] width 124 height 29
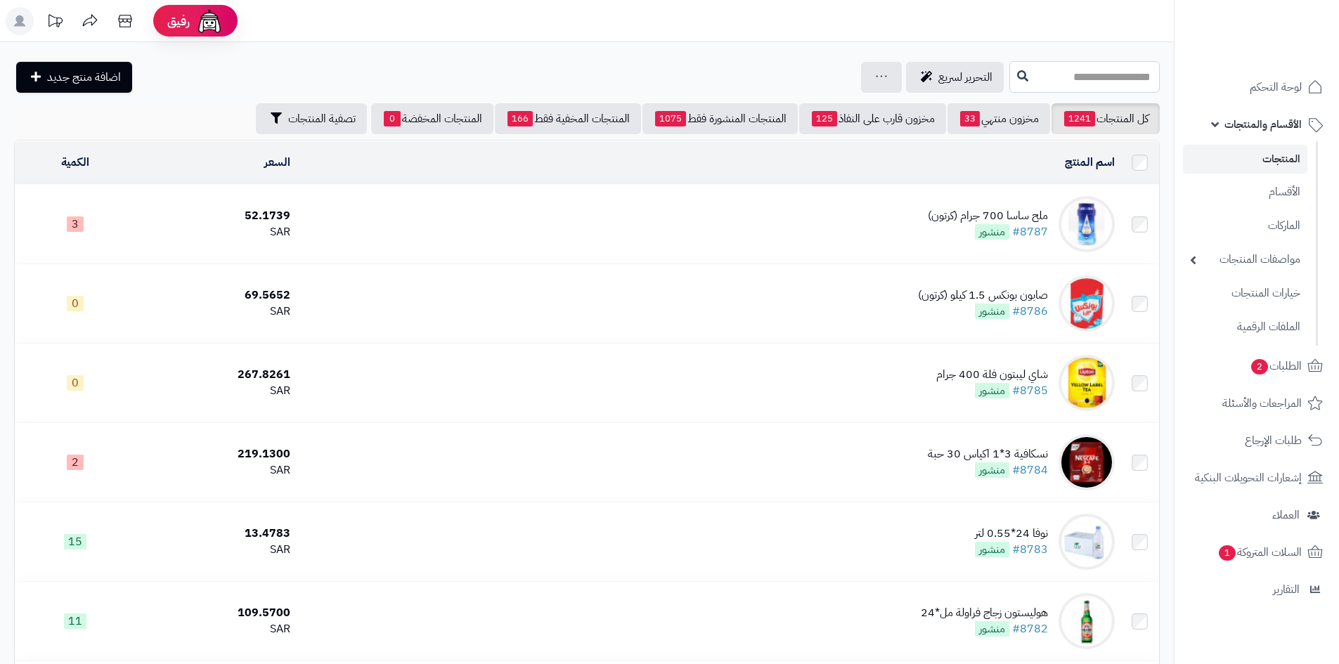
click at [1089, 75] on input "text" at bounding box center [1085, 77] width 150 height 32
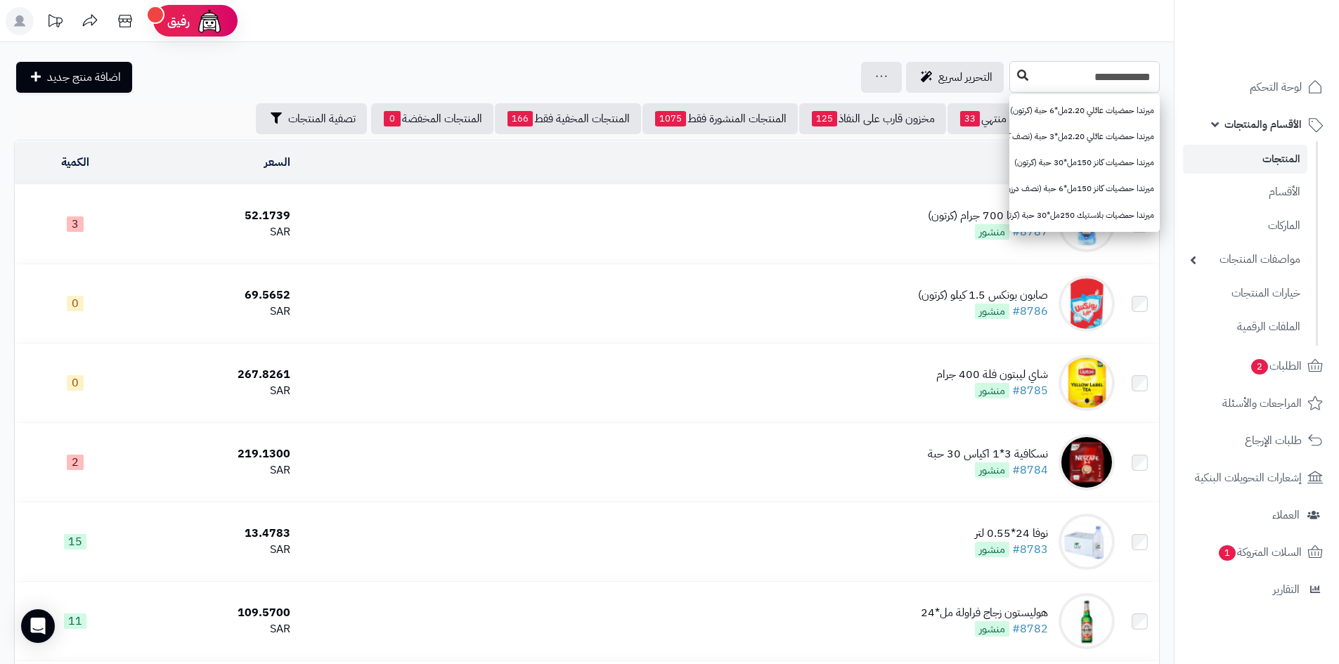
type input "**********"
click at [1013, 81] on button at bounding box center [1023, 76] width 21 height 27
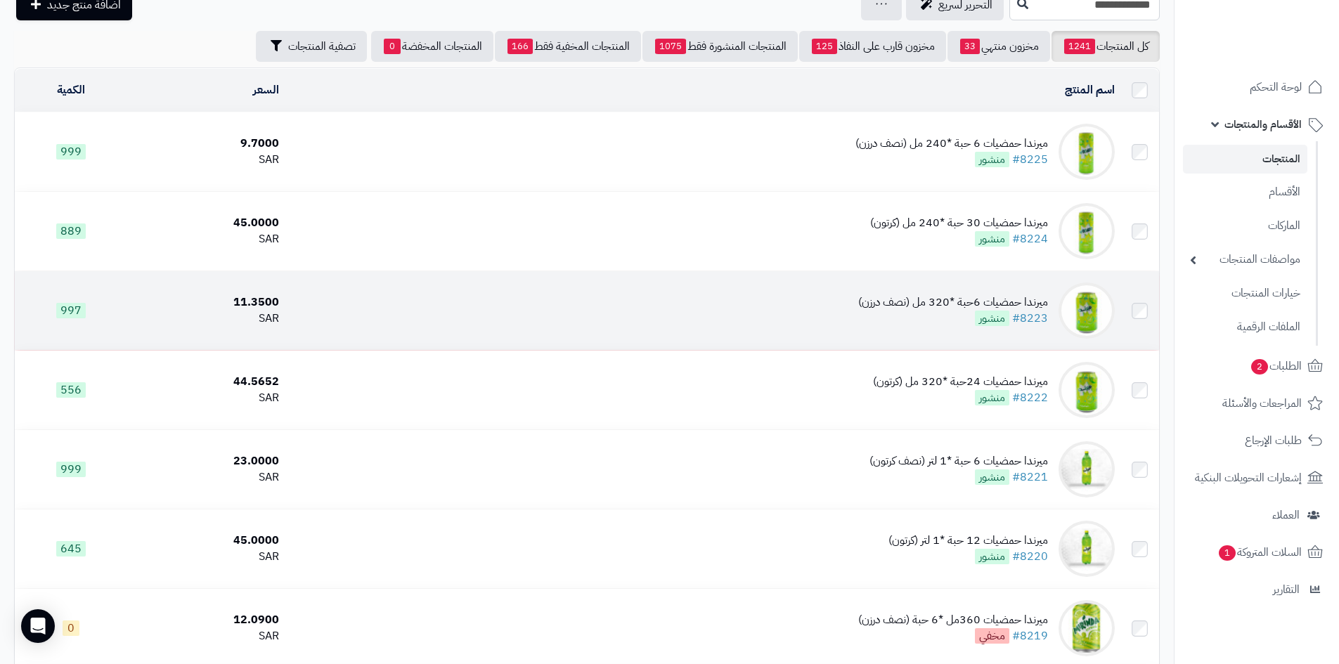
scroll to position [141, 0]
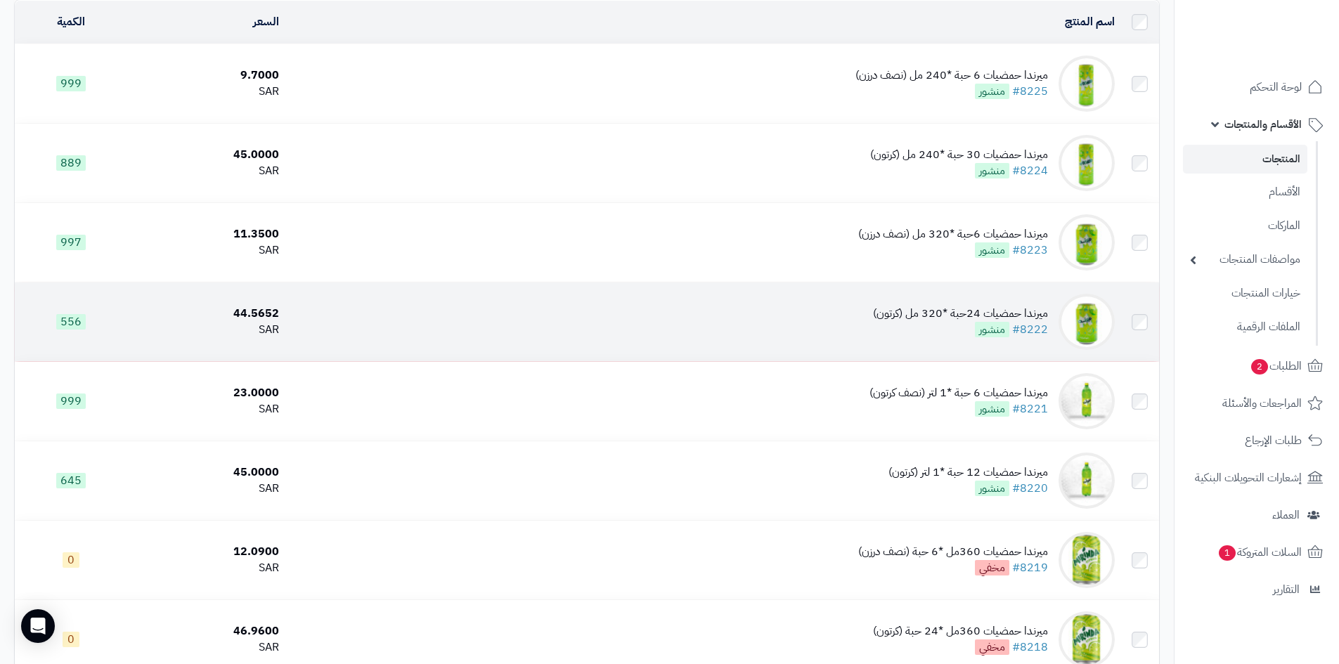
click at [814, 328] on td "ميرندا حمضيات 24حبة *320 مل (كرتون) #8222 منشور" at bounding box center [703, 322] width 836 height 79
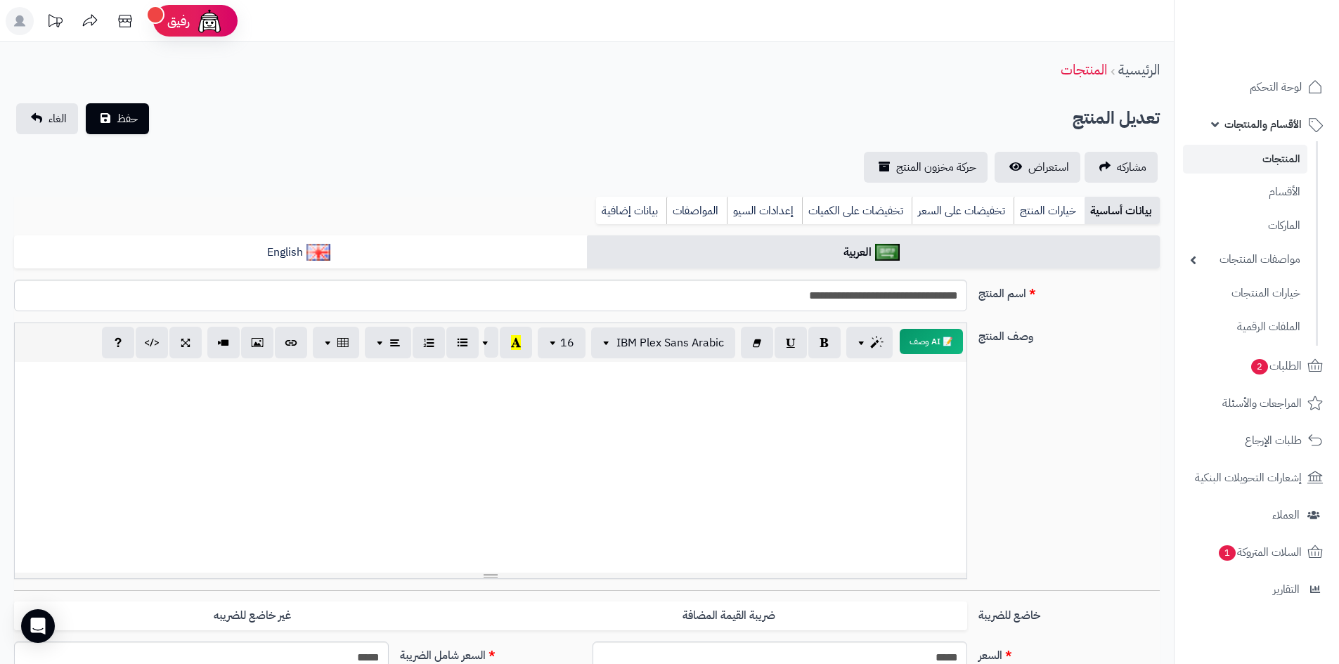
click at [1264, 148] on link "المنتجات" at bounding box center [1245, 159] width 124 height 29
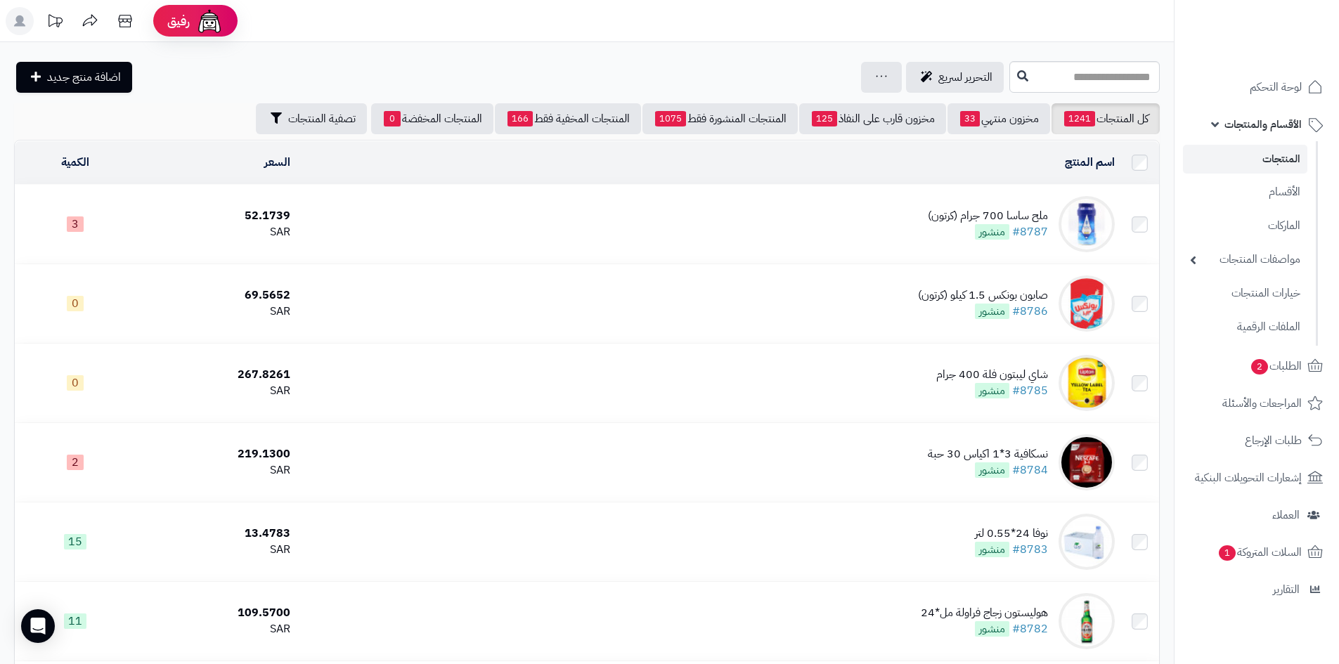
click at [1259, 159] on link "المنتجات" at bounding box center [1245, 159] width 124 height 29
click at [1252, 364] on span "2" at bounding box center [1260, 366] width 17 height 15
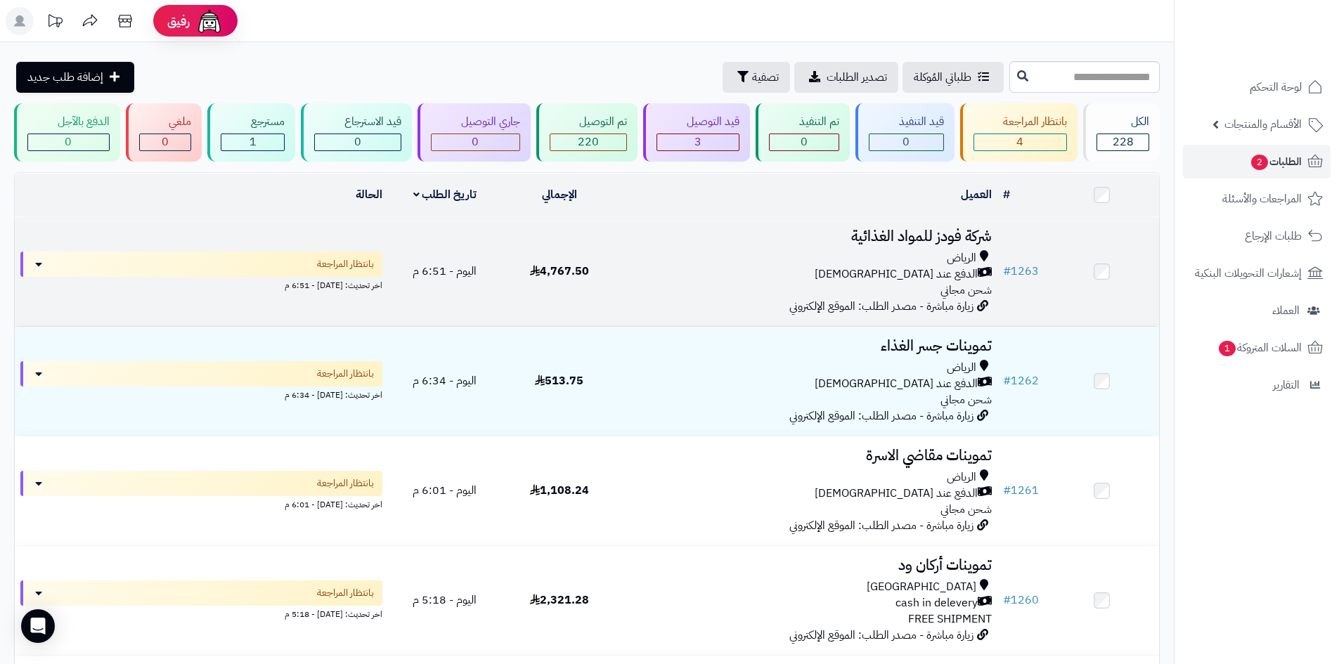
click at [705, 293] on div "الرياض الدفع عند الاستلام شحن مجاني" at bounding box center [807, 274] width 370 height 49
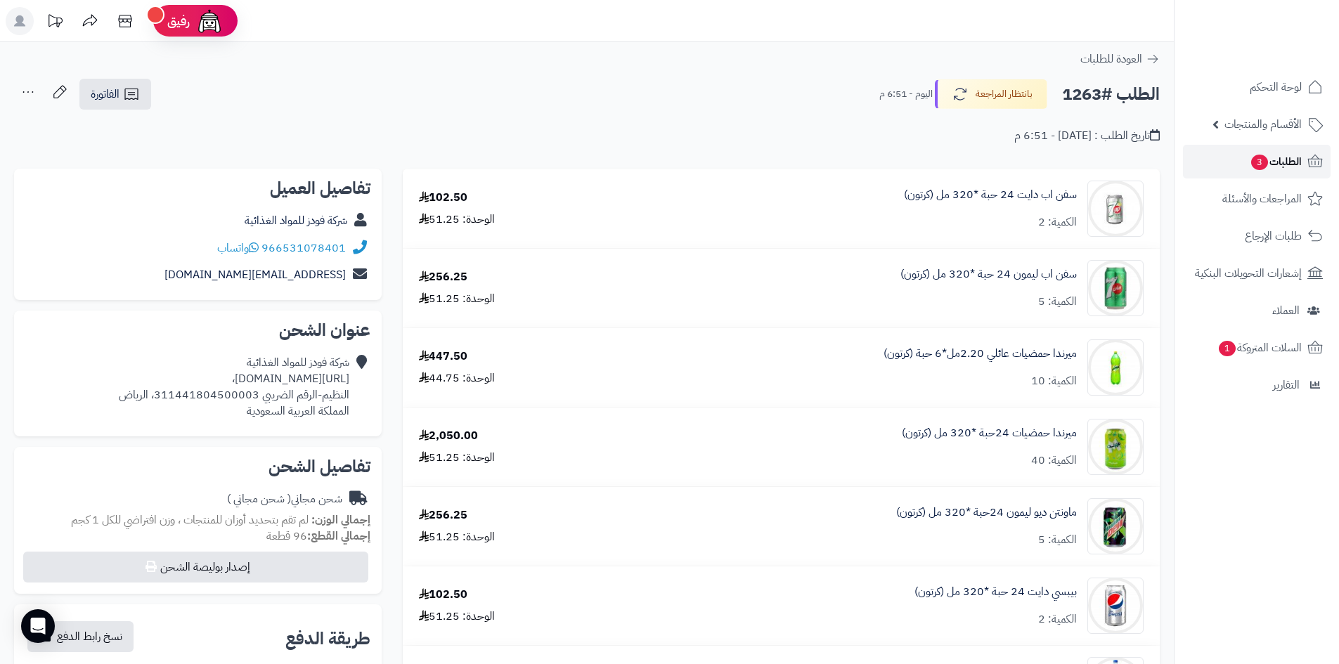
click at [1224, 153] on link "الطلبات 3" at bounding box center [1257, 162] width 148 height 34
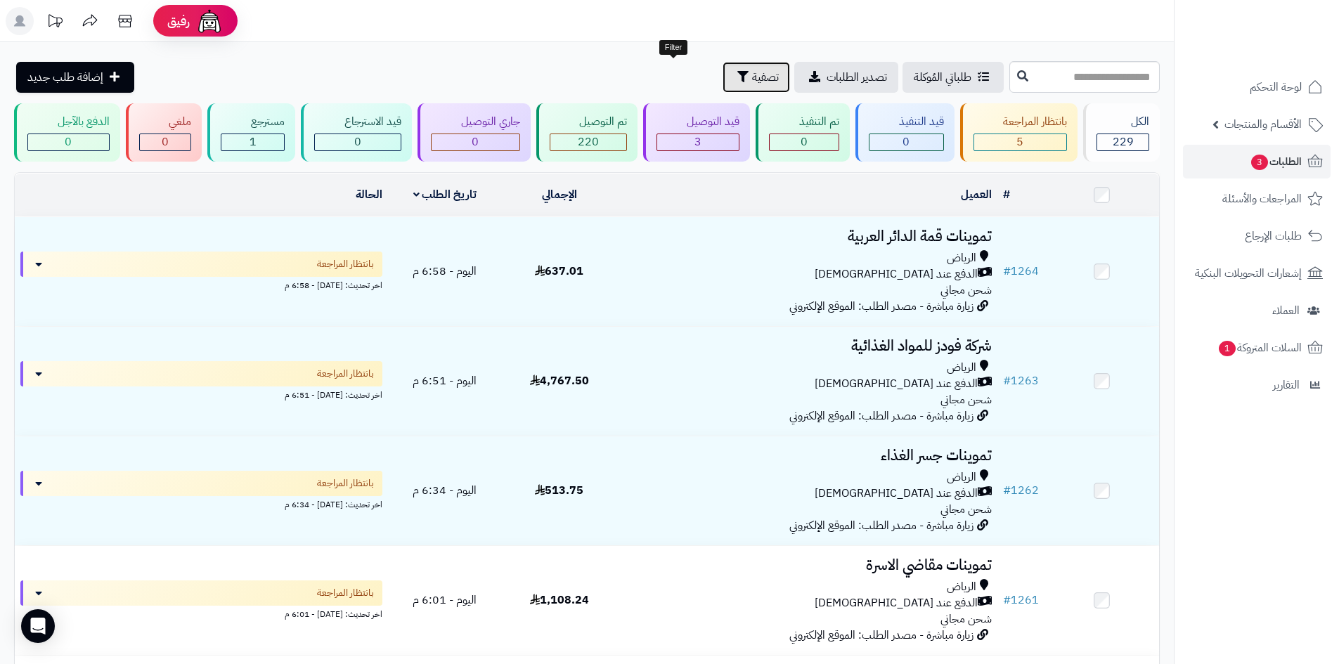
drag, startPoint x: 666, startPoint y: 84, endPoint x: 652, endPoint y: 96, distance: 18.5
click at [723, 84] on button "تصفية" at bounding box center [757, 77] width 68 height 31
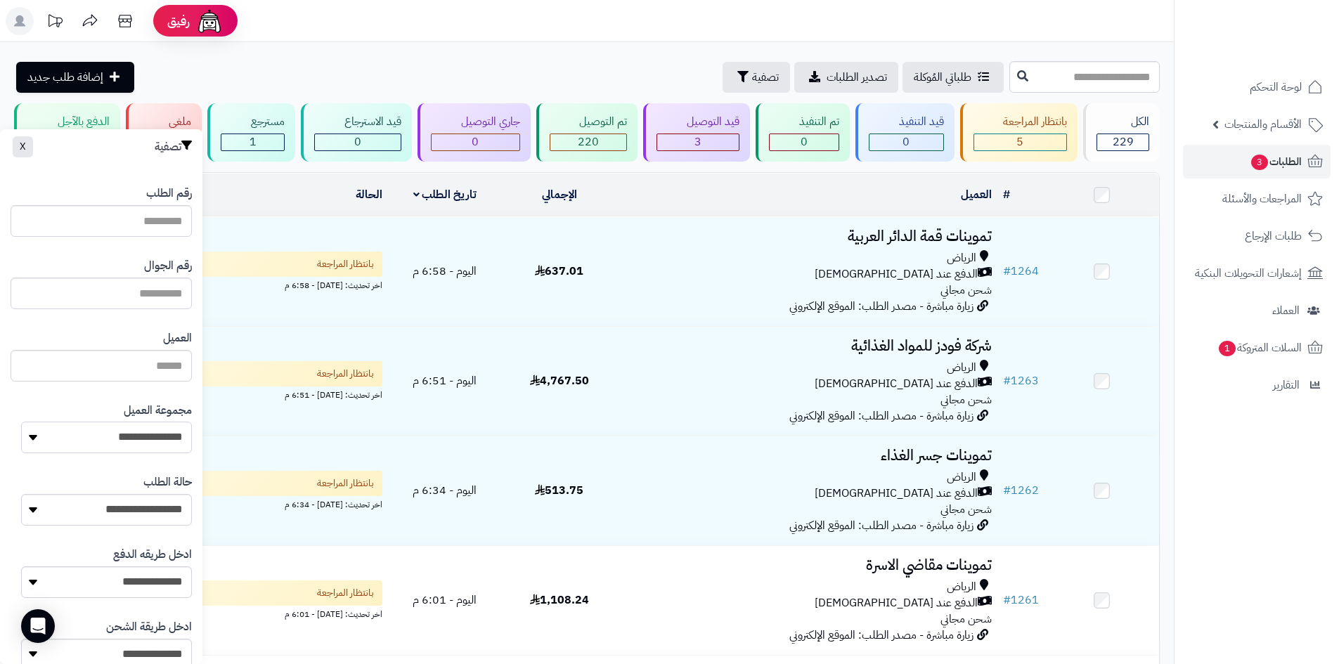
click at [123, 435] on select "**********" at bounding box center [106, 438] width 171 height 32
select select "*"
click at [21, 422] on select "**********" at bounding box center [106, 438] width 171 height 32
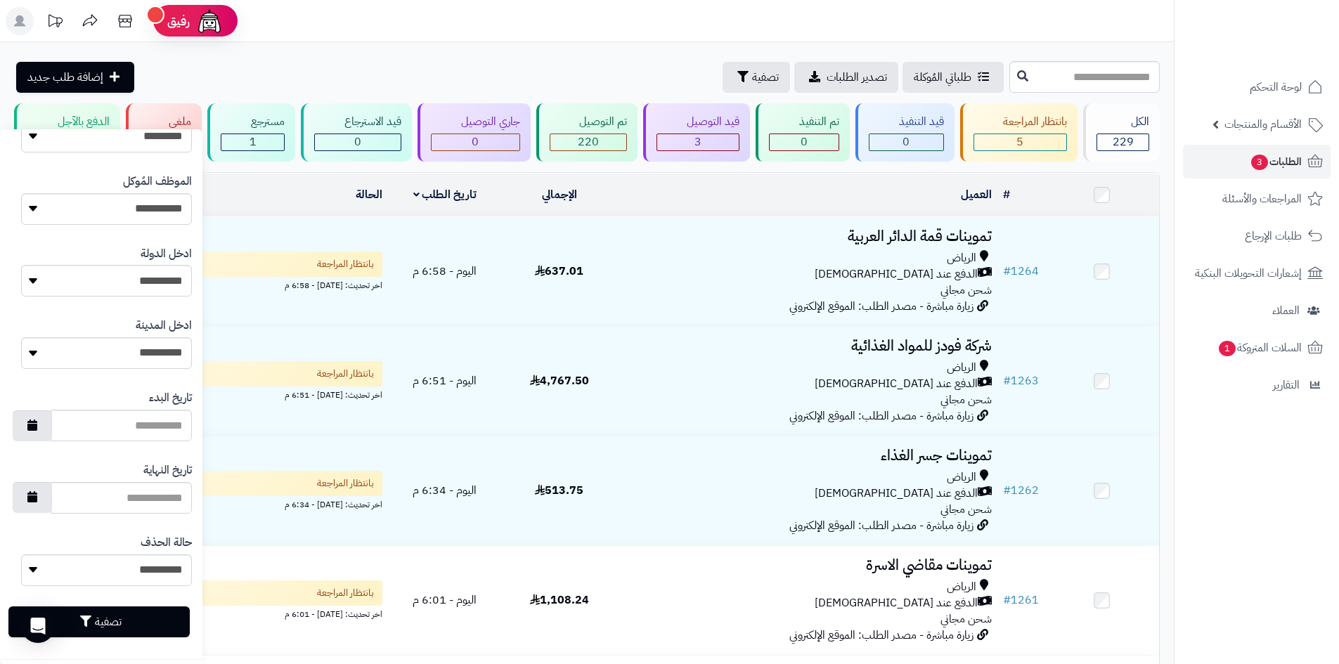
scroll to position [598, 0]
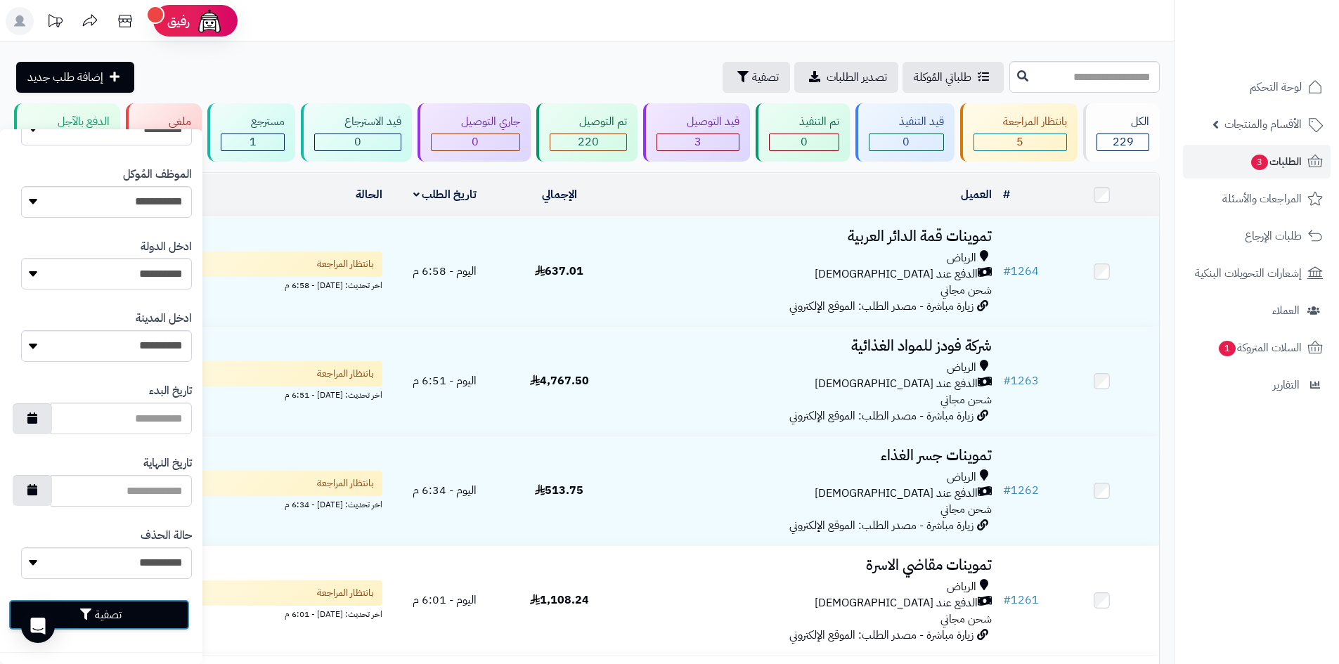
click at [151, 624] on button "تصفية" at bounding box center [98, 615] width 181 height 31
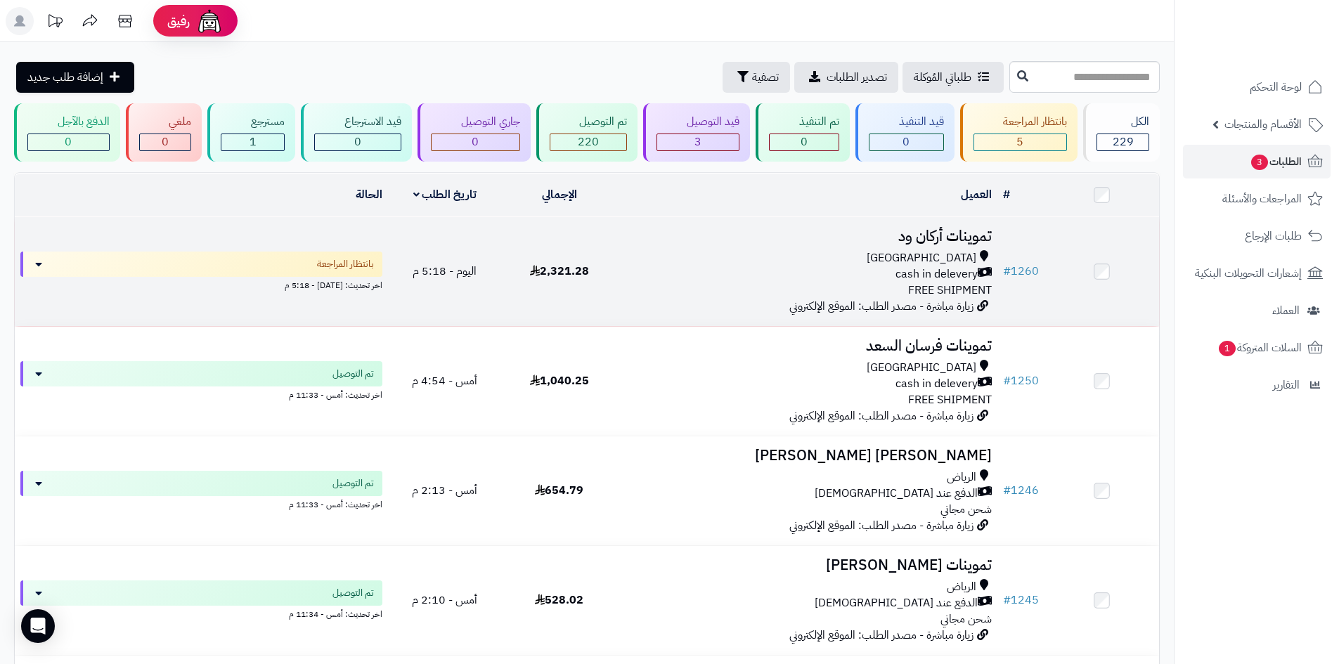
click at [662, 271] on div "cash in delevery" at bounding box center [807, 274] width 370 height 16
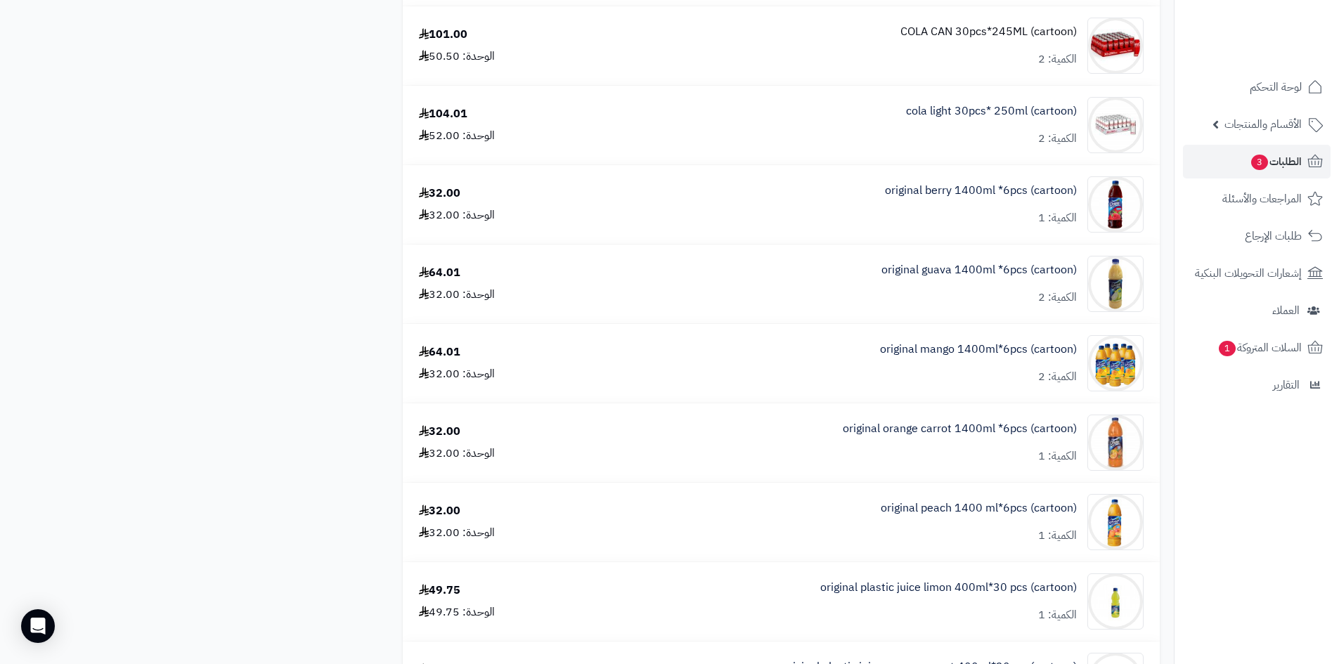
scroll to position [914, 0]
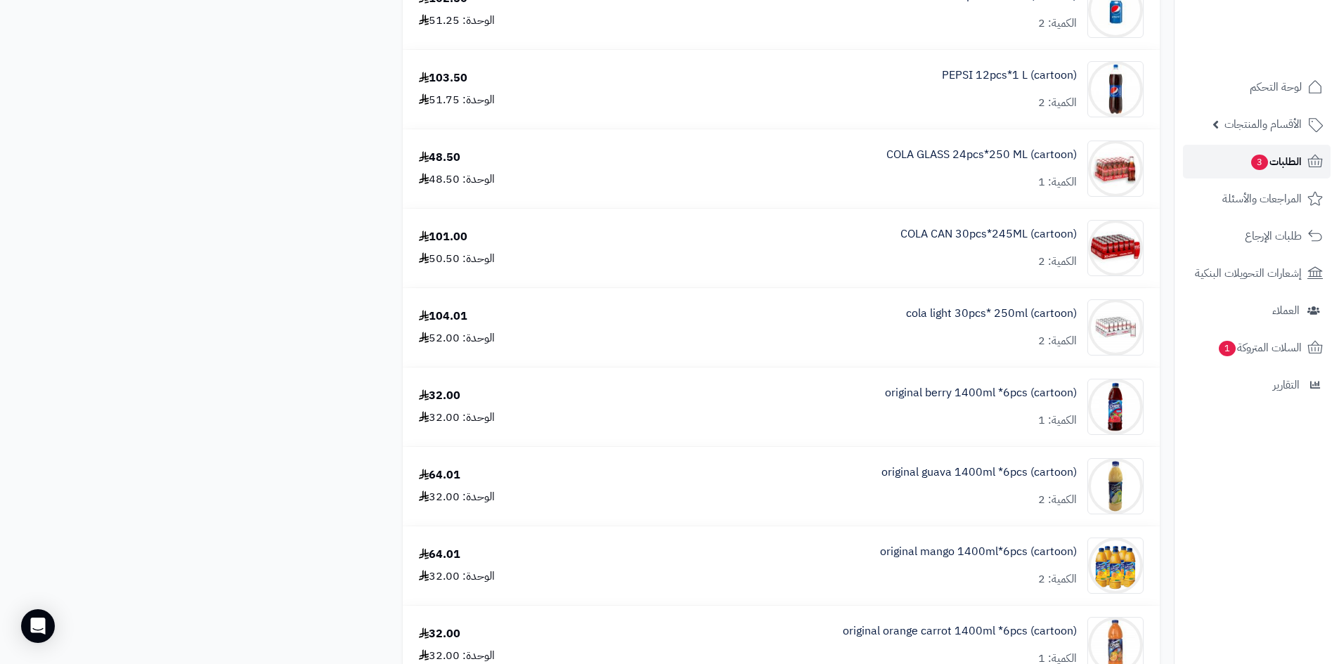
click at [1233, 159] on link "الطلبات 3" at bounding box center [1257, 162] width 148 height 34
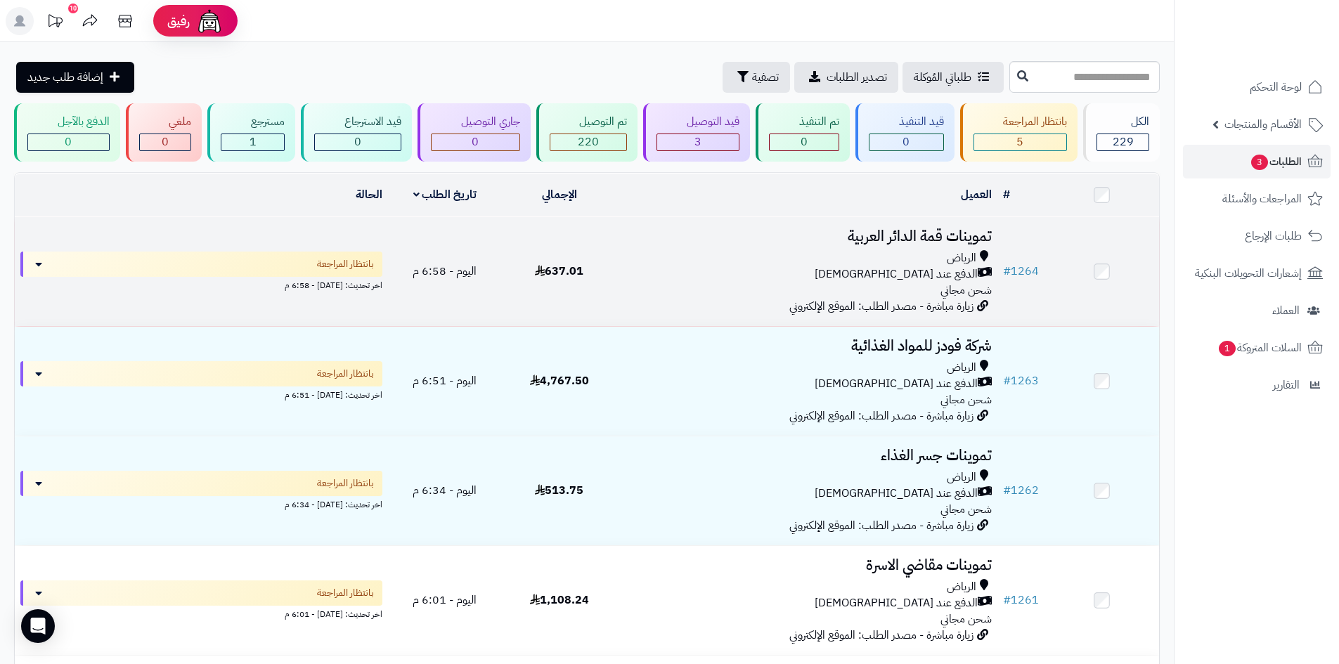
click at [674, 274] on div "الدفع عند [DEMOGRAPHIC_DATA]" at bounding box center [807, 274] width 370 height 16
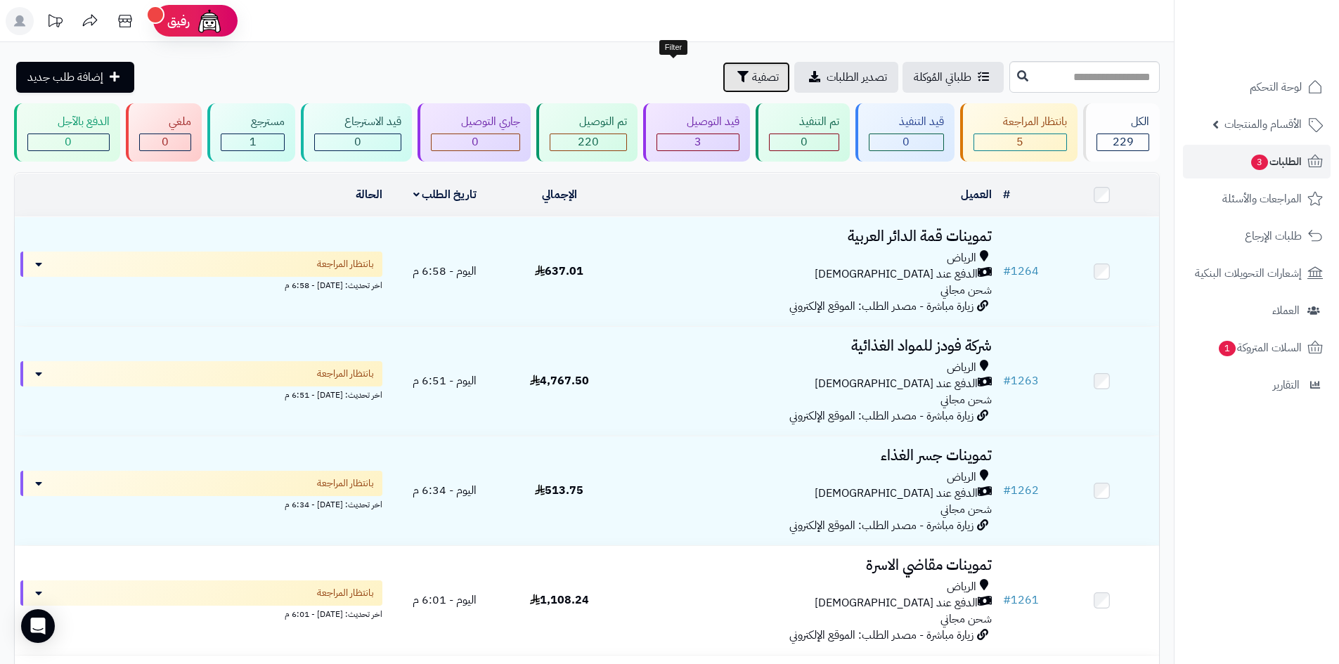
click at [738, 79] on icon "button" at bounding box center [743, 76] width 11 height 11
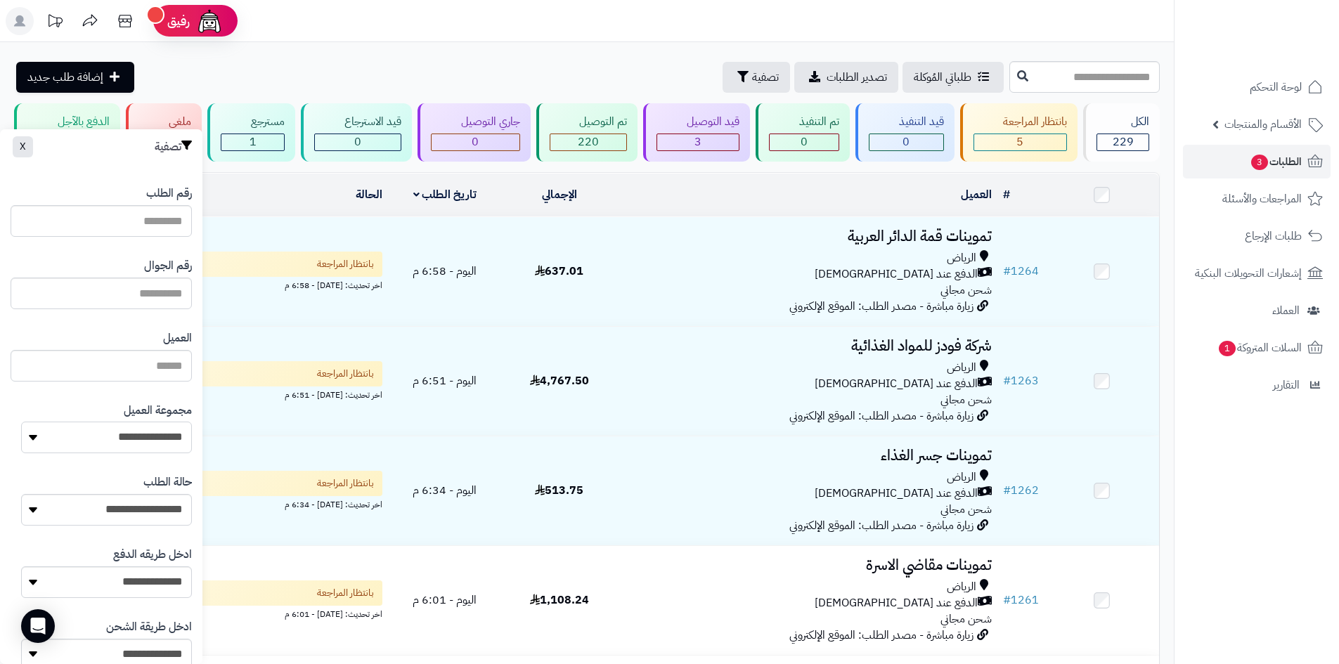
click at [126, 444] on select "**********" at bounding box center [106, 438] width 171 height 32
select select "*"
click at [21, 422] on select "**********" at bounding box center [106, 438] width 171 height 32
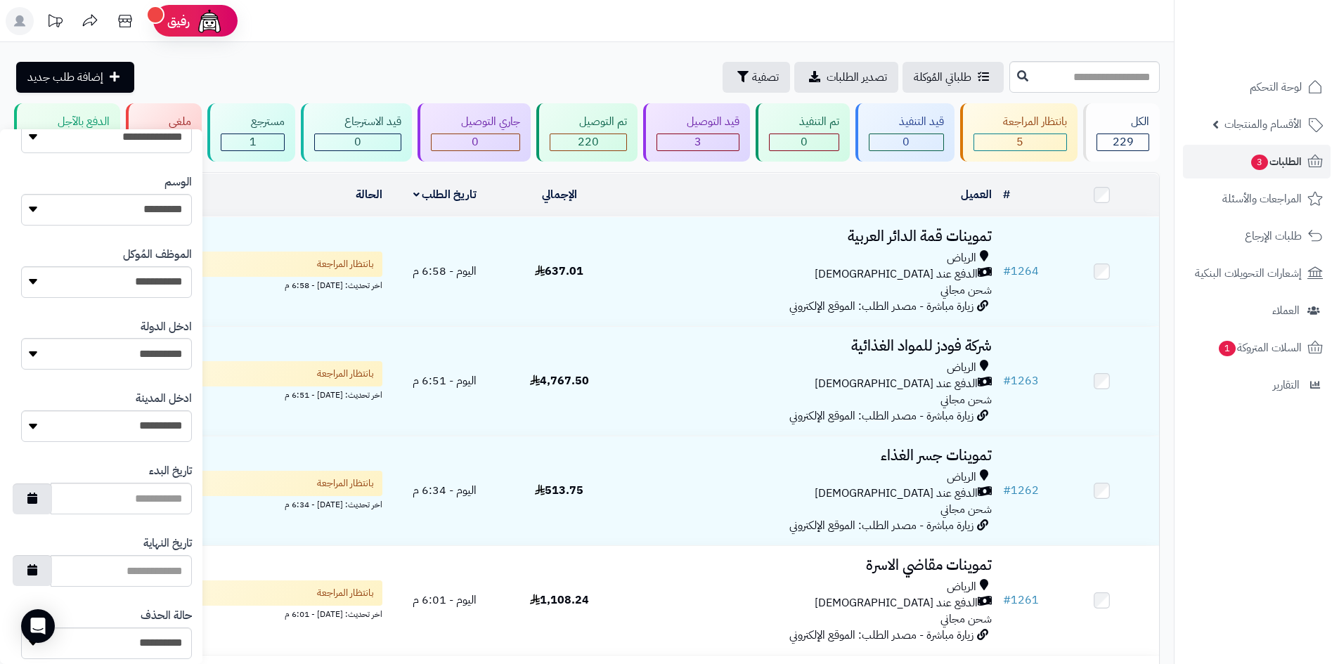
scroll to position [598, 0]
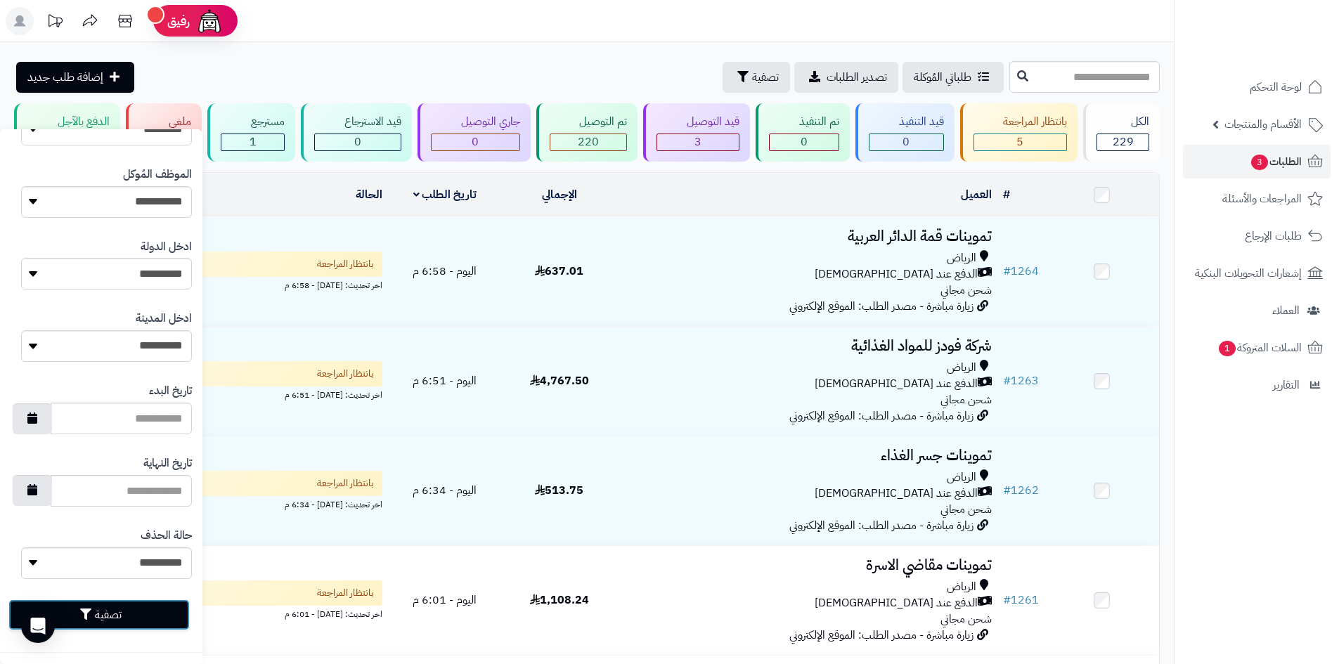
click at [129, 607] on button "تصفية" at bounding box center [98, 615] width 181 height 31
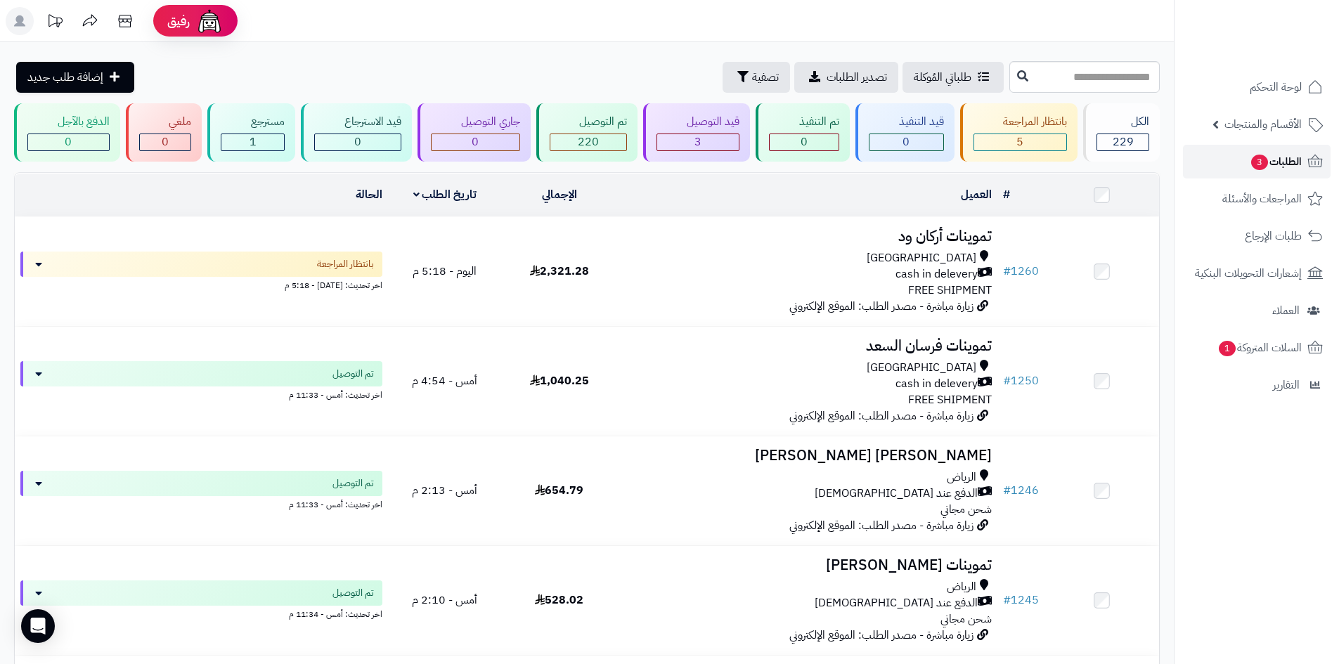
click at [1238, 154] on link "الطلبات 3" at bounding box center [1257, 162] width 148 height 34
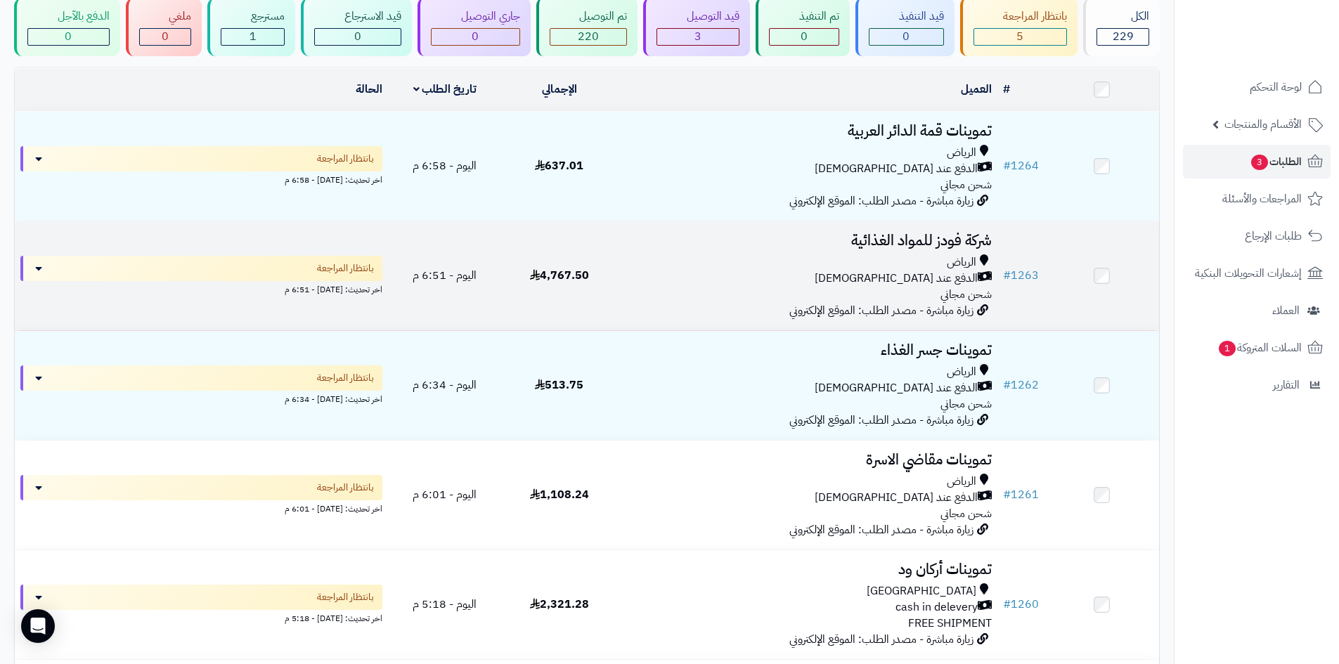
scroll to position [141, 0]
